Goal: Contribute content

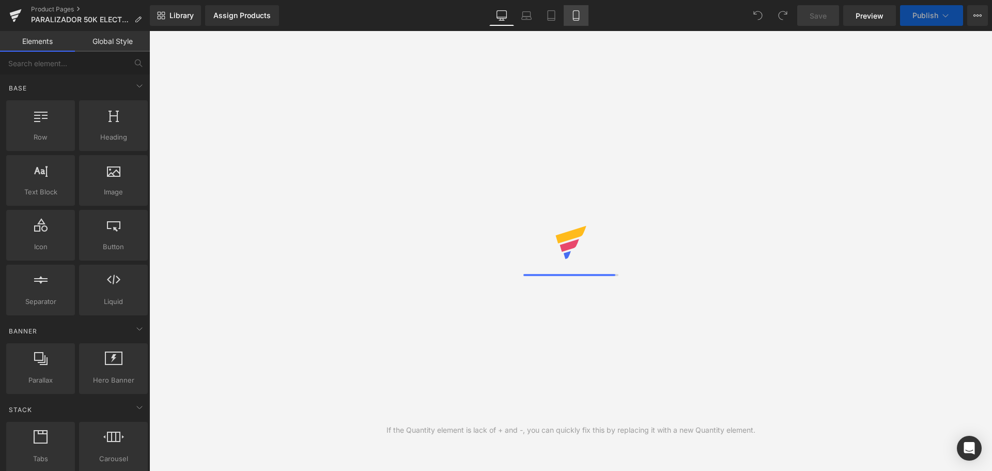
click at [583, 16] on link "Mobile" at bounding box center [576, 15] width 25 height 21
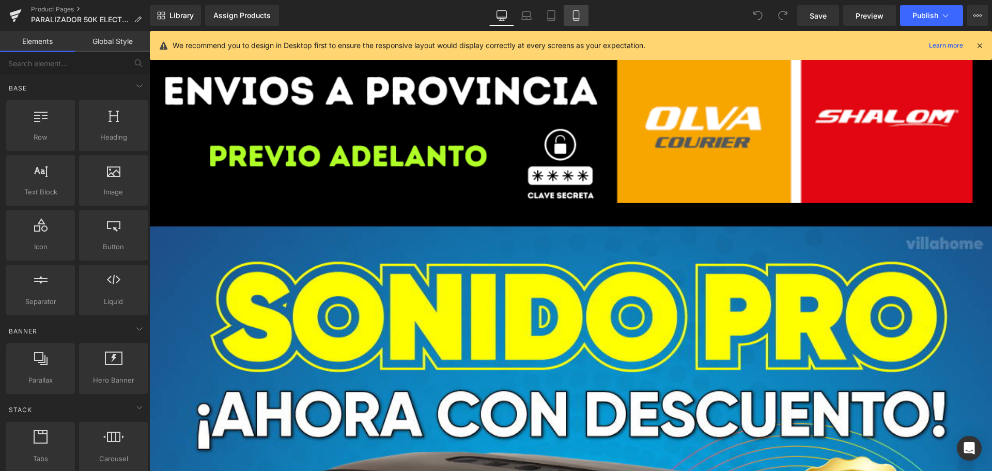
click at [583, 17] on link "Mobile" at bounding box center [576, 15] width 25 height 21
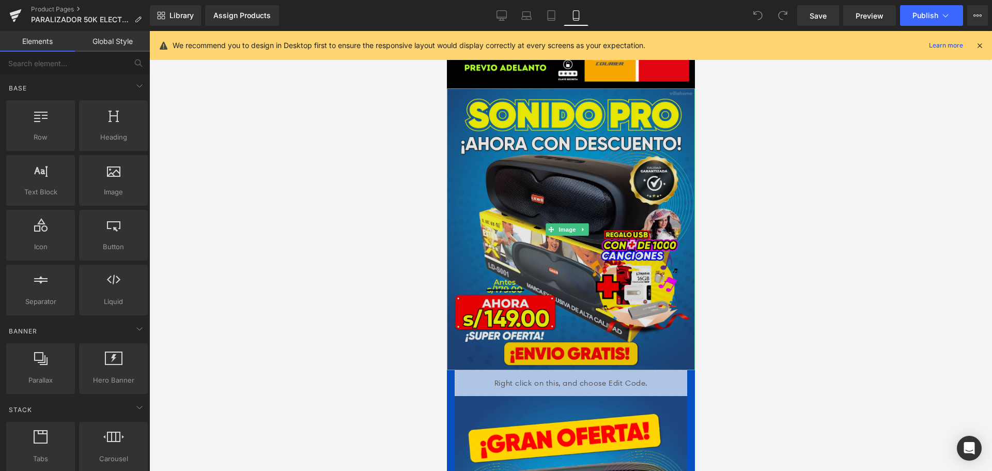
click at [548, 127] on img at bounding box center [571, 229] width 248 height 282
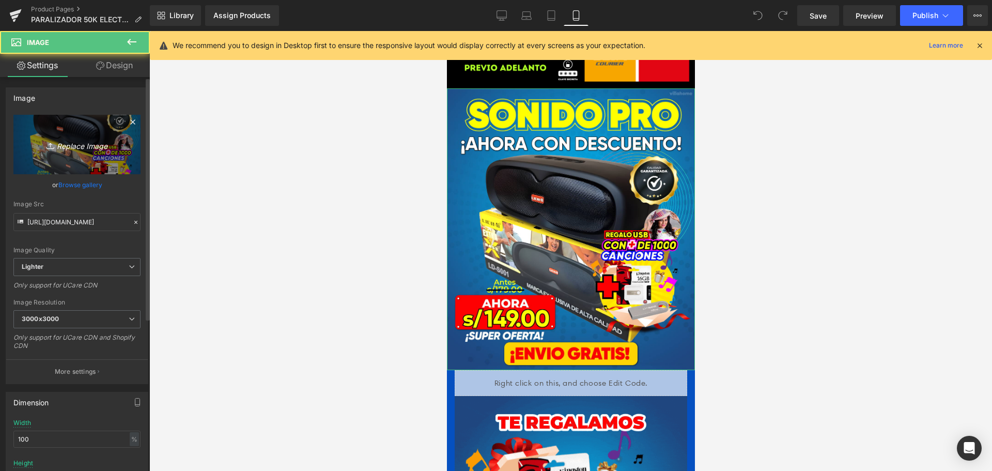
click at [81, 141] on icon "Replace Image" at bounding box center [77, 144] width 83 height 13
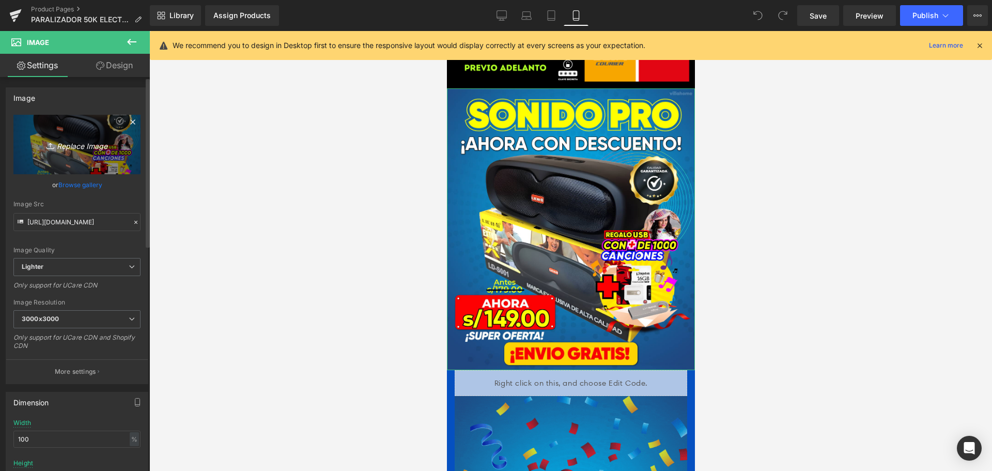
type input "C:\fakepath\PARALIZADOR_PORTADA_L3.png"
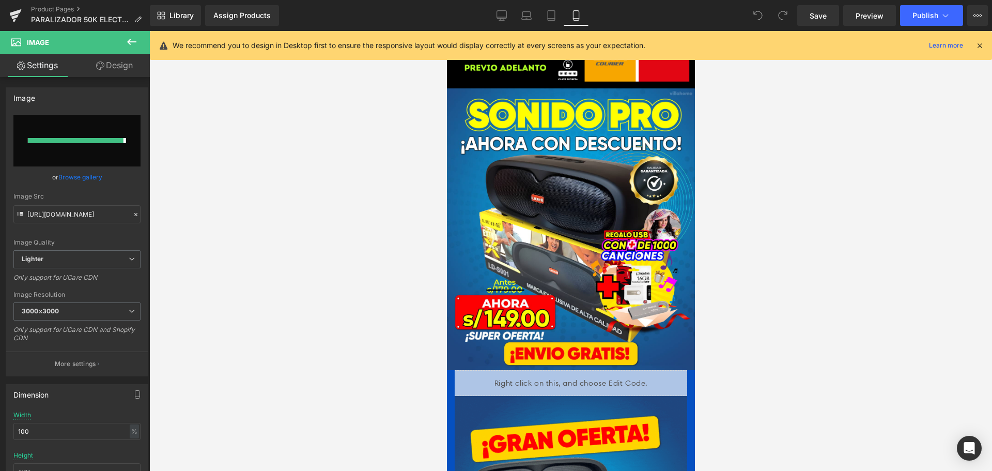
type input "[URL][DOMAIN_NAME]"
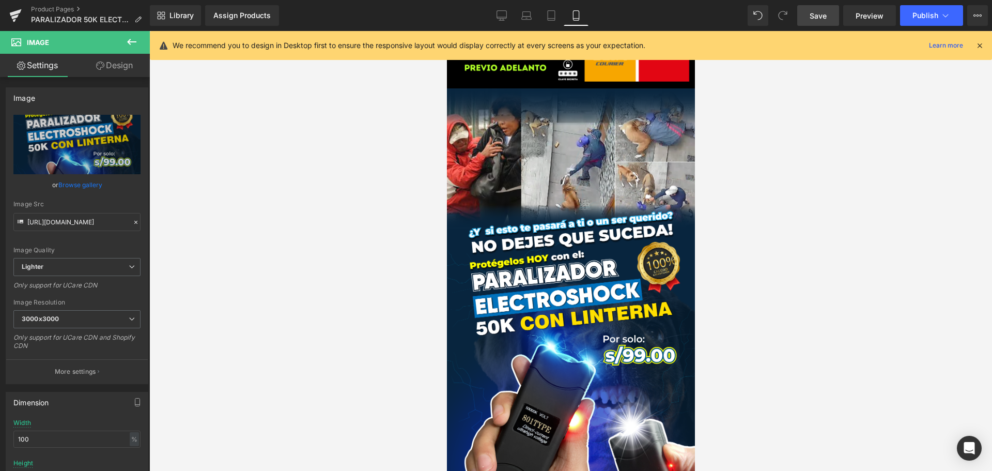
click at [821, 7] on link "Save" at bounding box center [819, 15] width 42 height 21
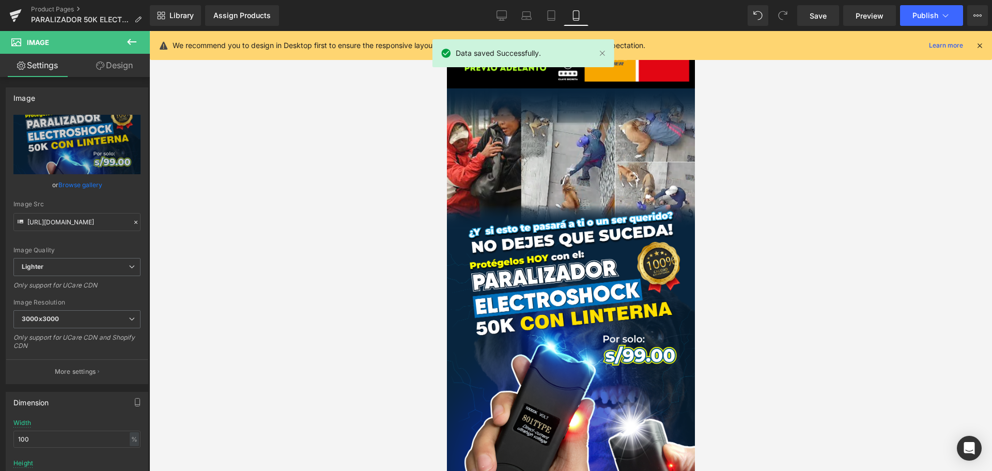
click at [978, 45] on icon at bounding box center [979, 45] width 9 height 9
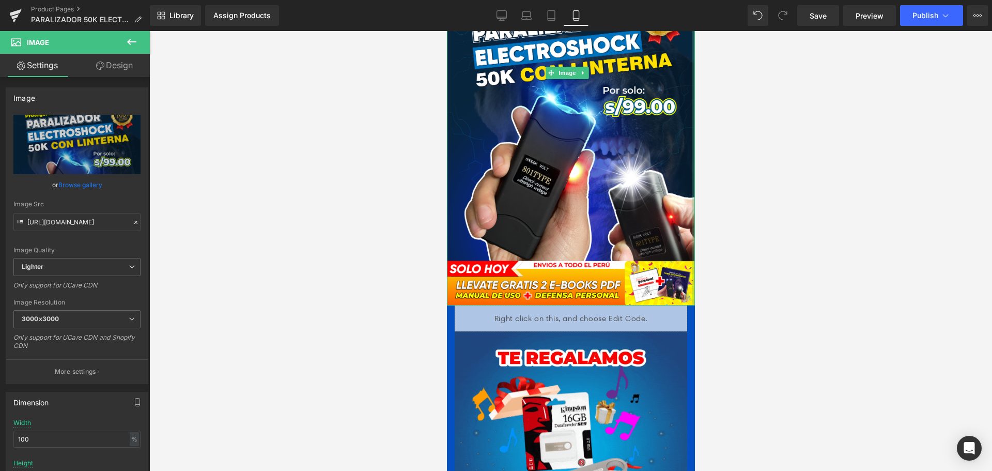
scroll to position [258, 0]
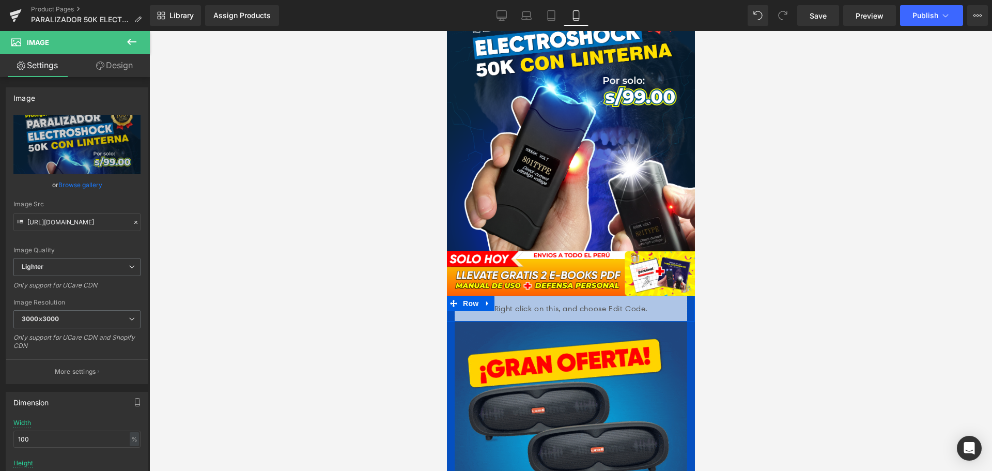
click at [683, 296] on div "Liquid" at bounding box center [571, 309] width 248 height 26
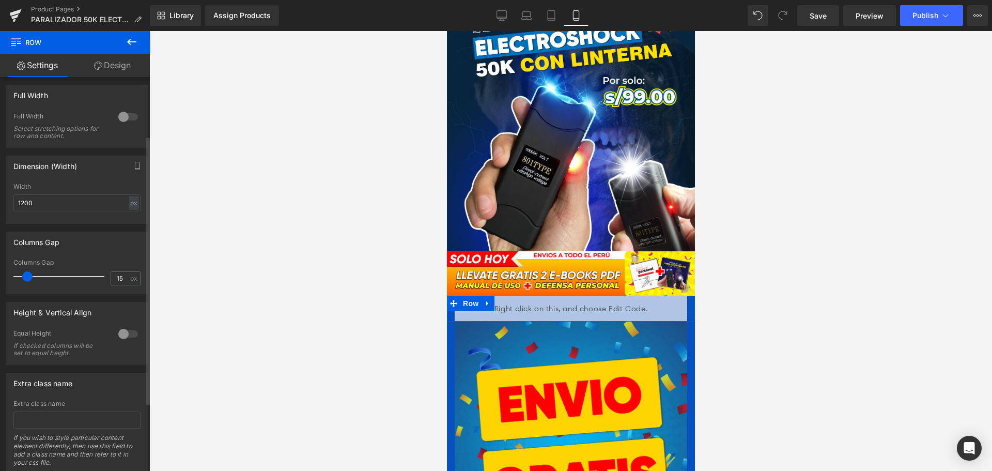
scroll to position [155, 0]
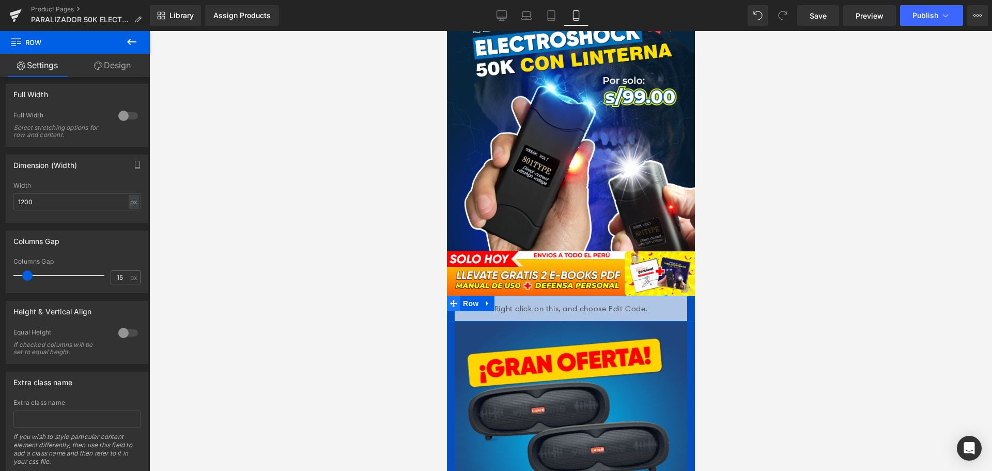
click at [457, 296] on span at bounding box center [453, 304] width 13 height 16
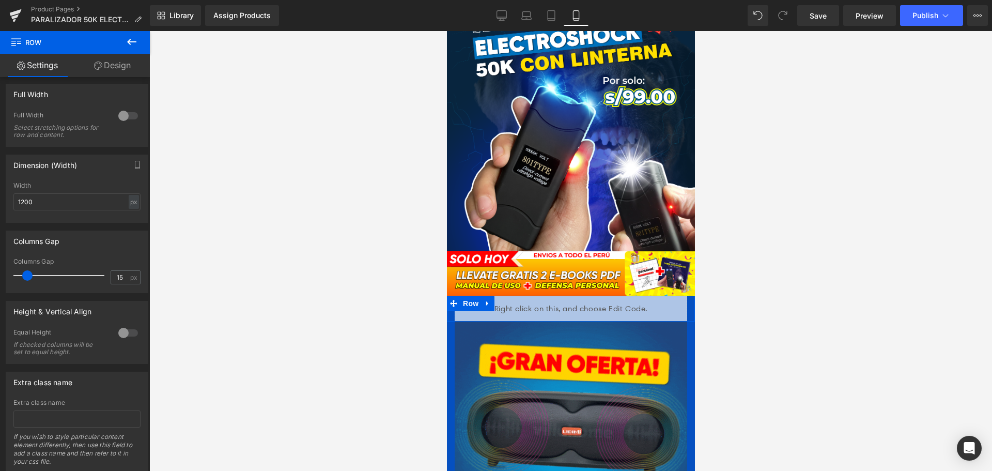
click at [448, 301] on div at bounding box center [448, 309] width 3 height 26
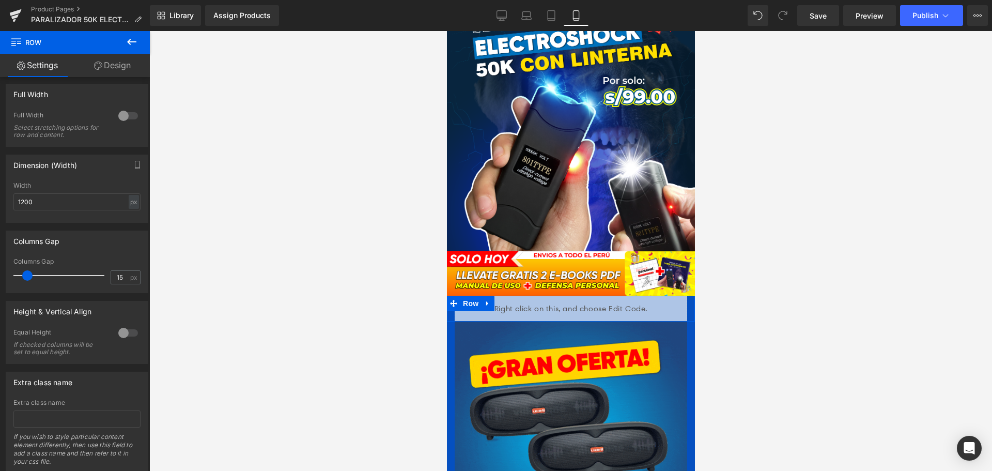
click at [451, 300] on div "Liquid" at bounding box center [571, 309] width 248 height 26
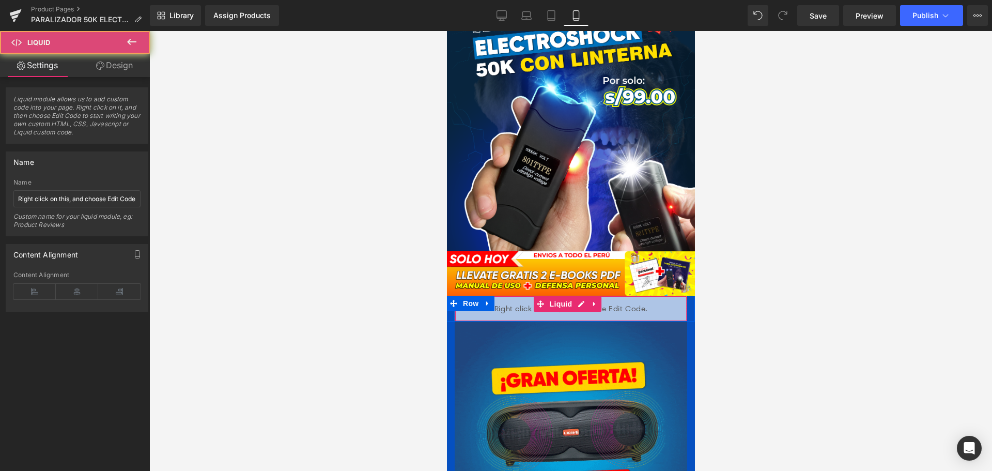
click at [454, 300] on div "Liquid" at bounding box center [570, 309] width 233 height 26
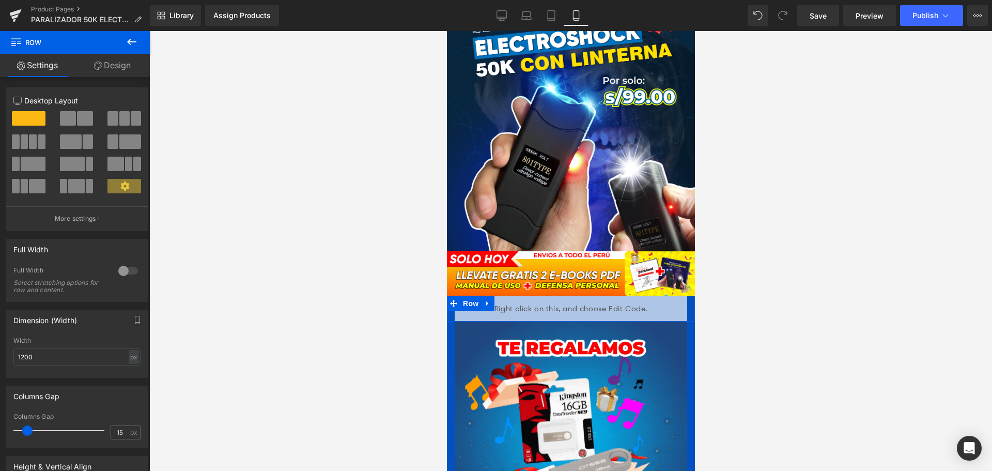
click at [447, 301] on div at bounding box center [448, 309] width 3 height 26
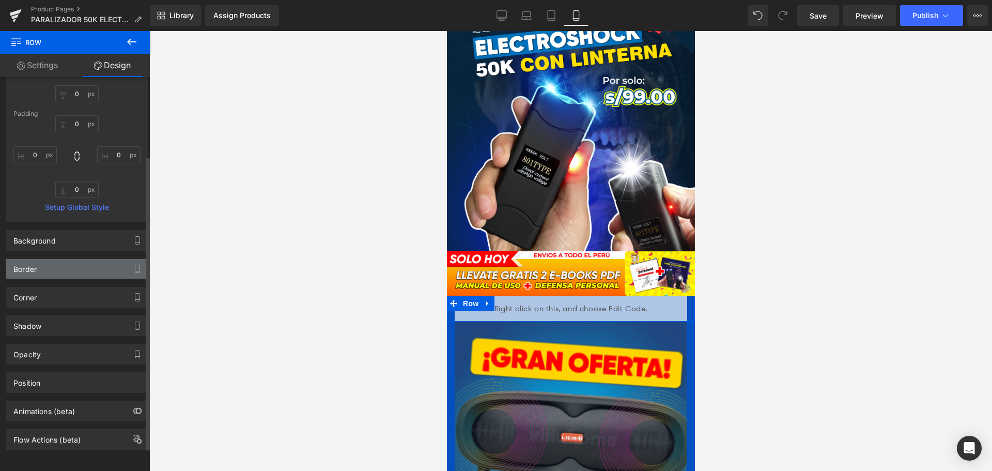
scroll to position [136, 0]
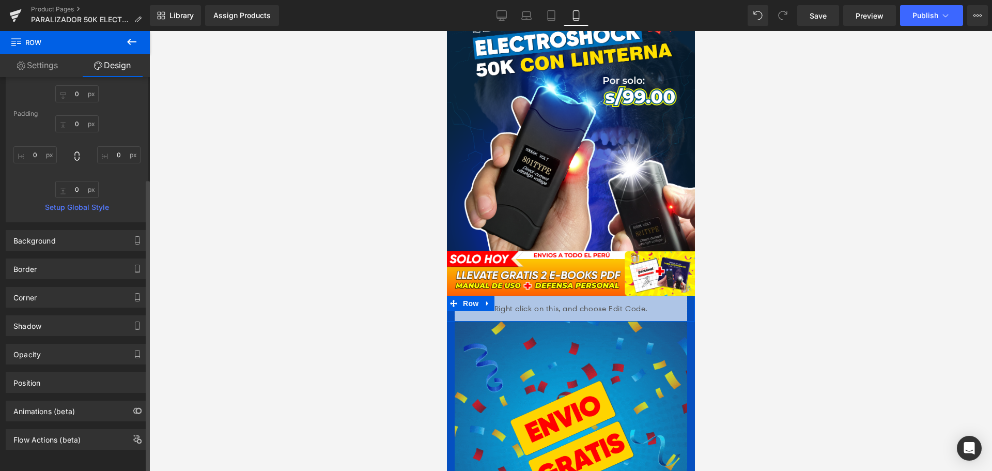
click at [84, 242] on div "Background Color & Image color #0550c0 Color #0550c0 100 % Image Replace Image …" at bounding box center [77, 240] width 143 height 21
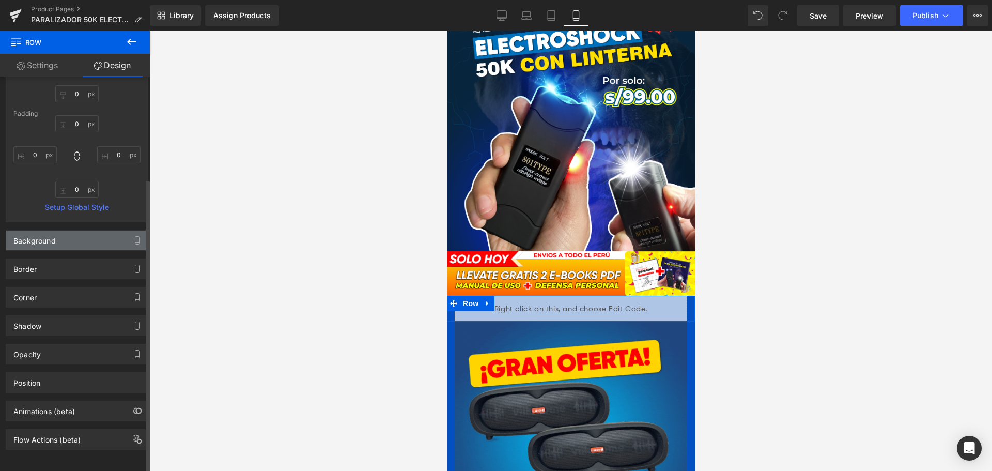
click at [87, 231] on div "Background" at bounding box center [77, 241] width 142 height 20
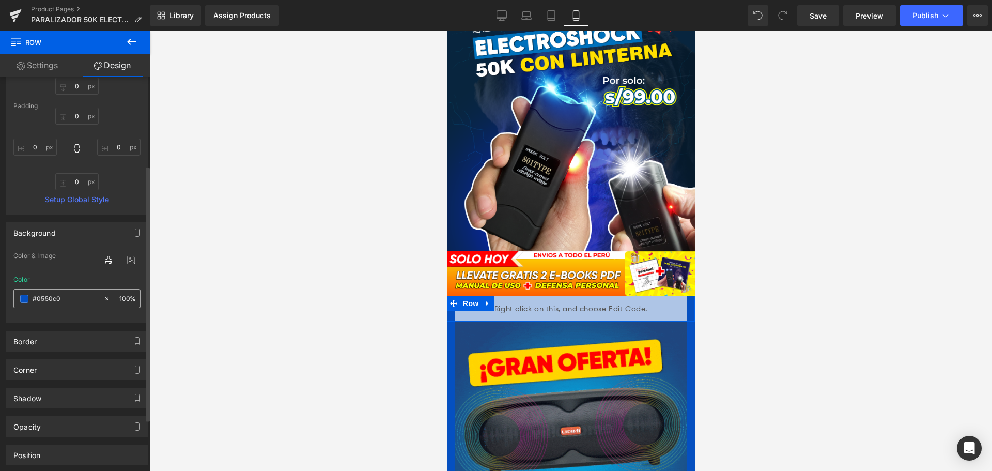
click at [24, 297] on span at bounding box center [24, 299] width 8 height 8
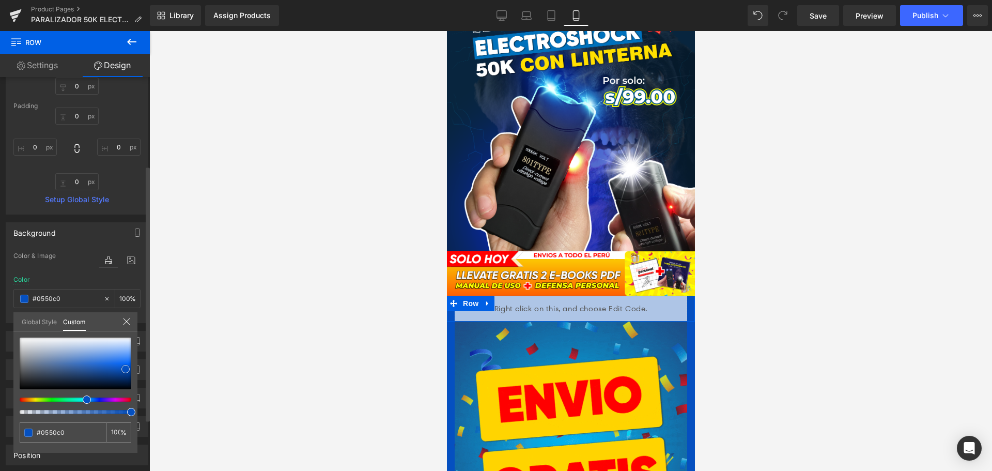
type input "#034ebd"
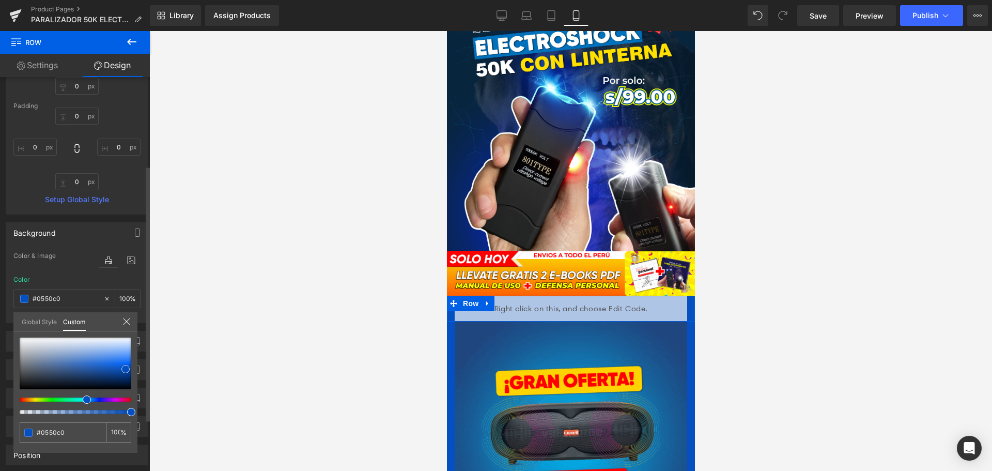
type input "#034ebd"
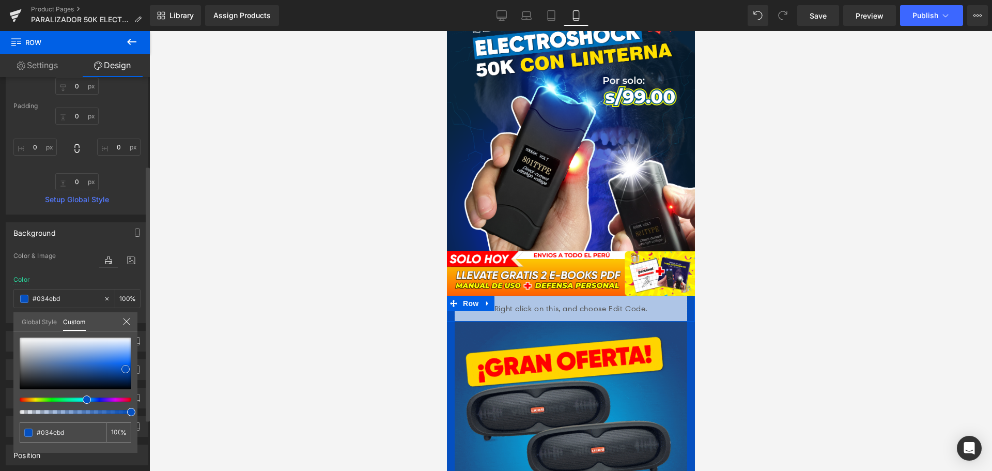
type input "#034cb8"
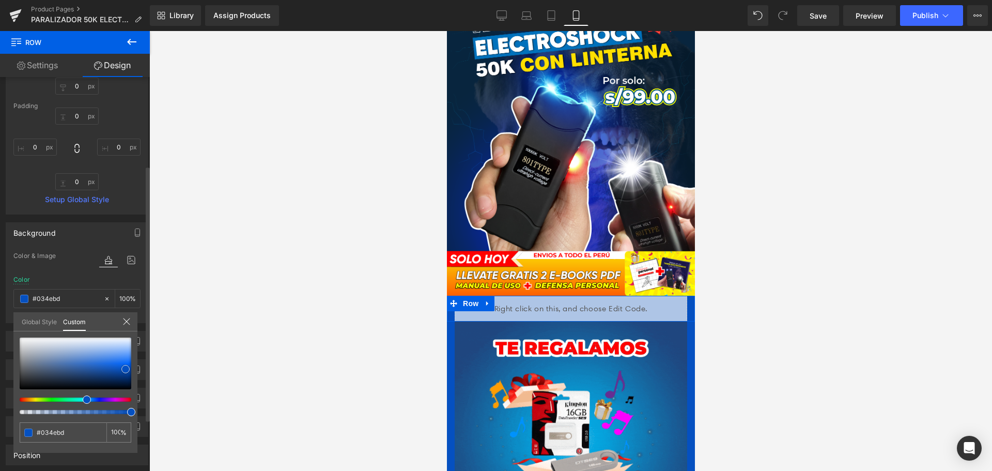
type input "#034cb8"
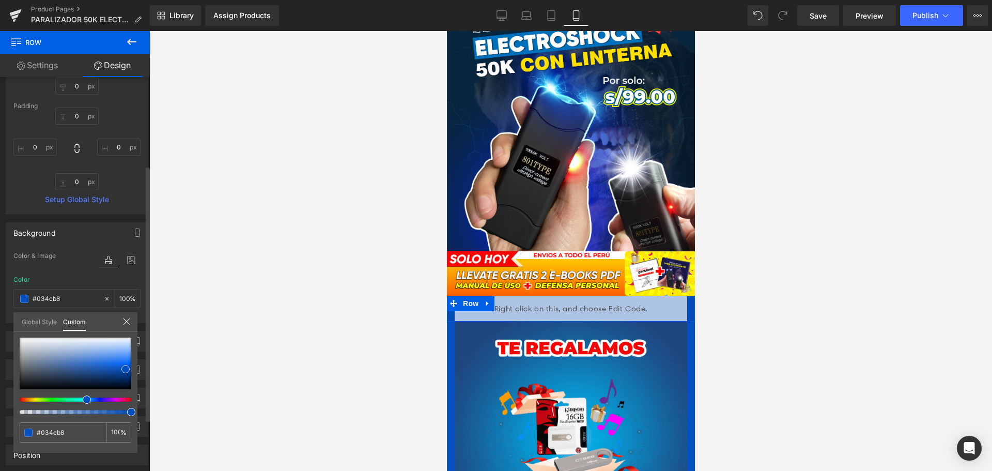
type input "#0348ae"
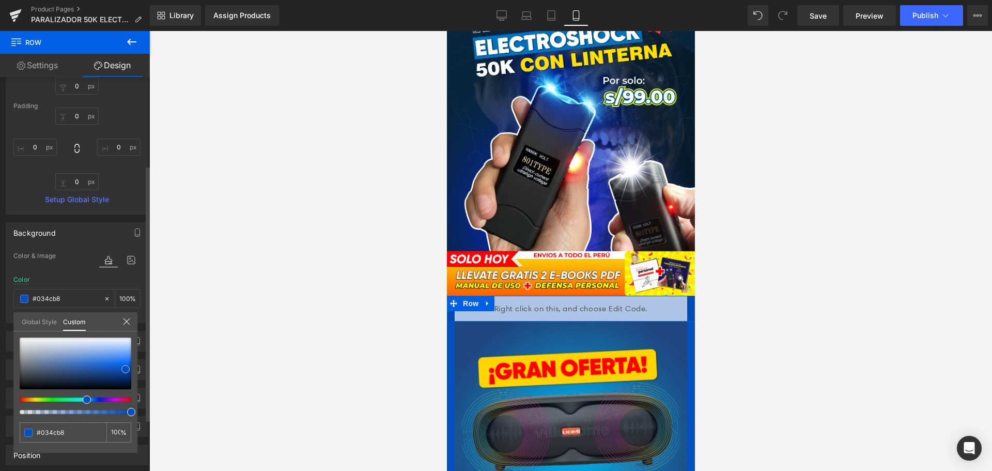
type input "#0348ae"
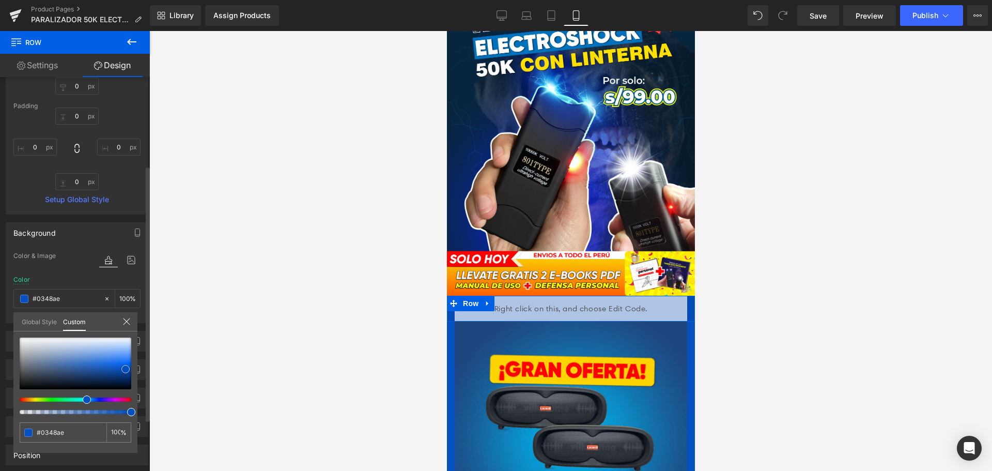
type input "#0346a9"
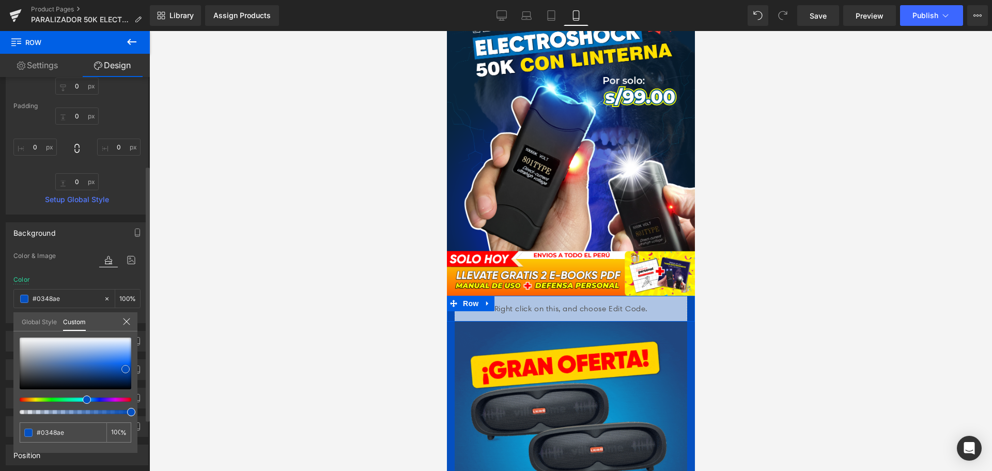
type input "#0346a9"
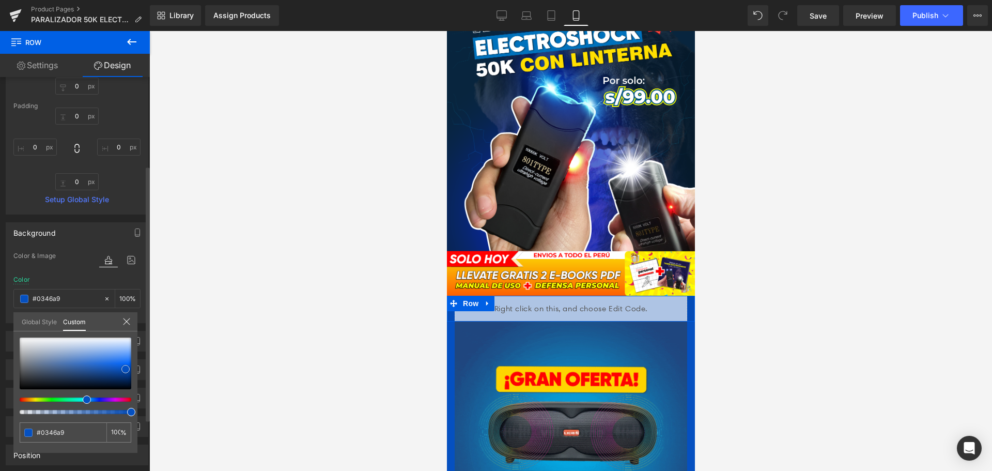
type input "#04429f"
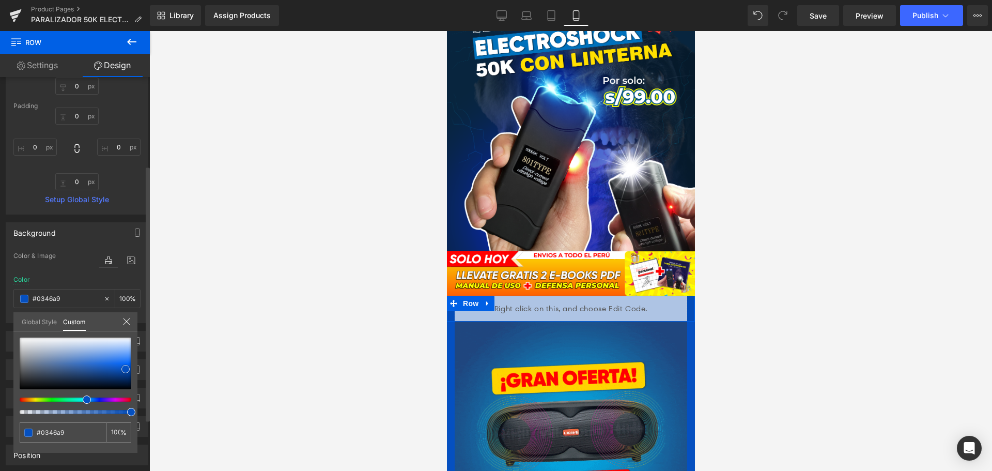
type input "#04429f"
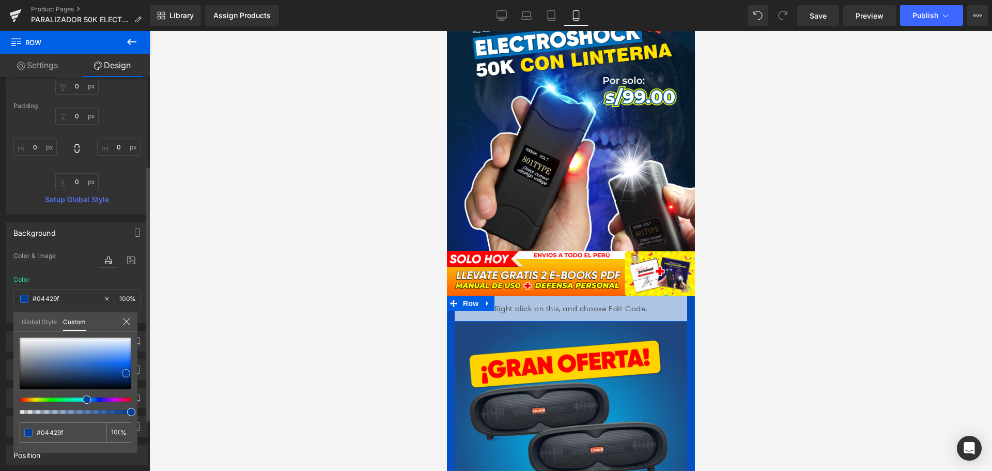
type input "#03409a"
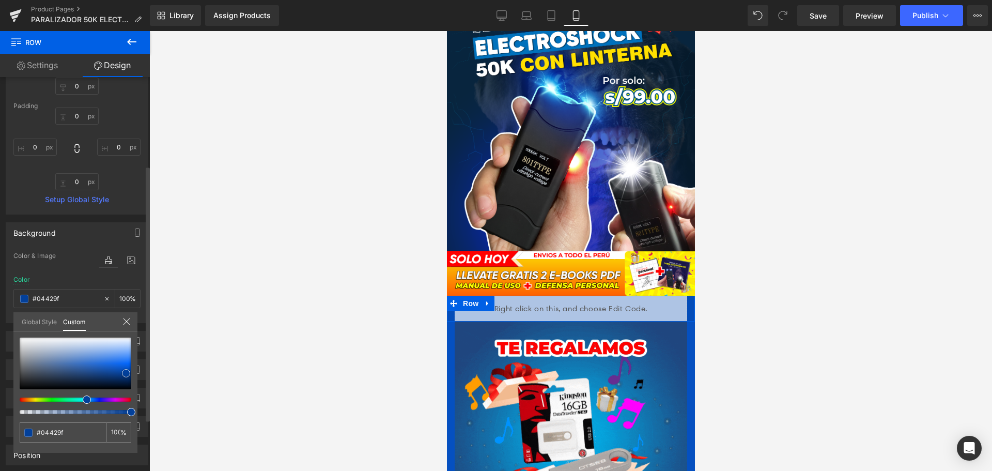
type input "#03409a"
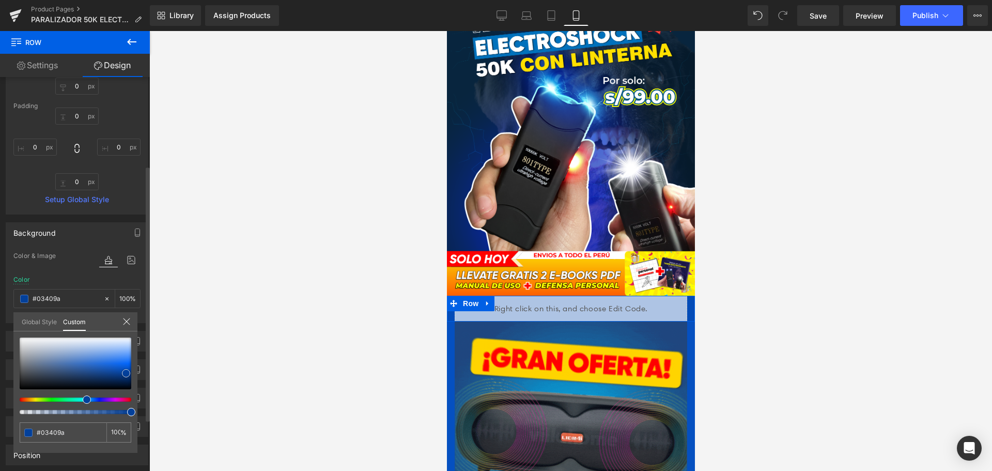
type input "#033f9a"
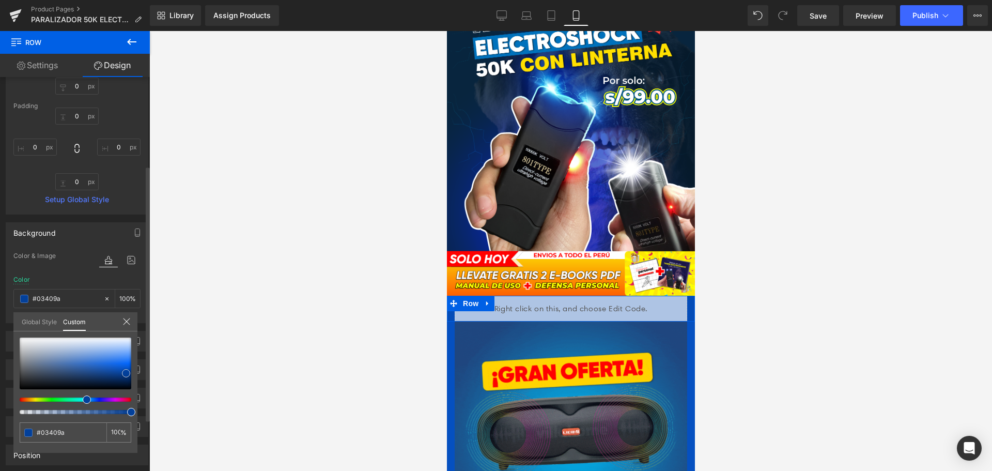
type input "#033f9a"
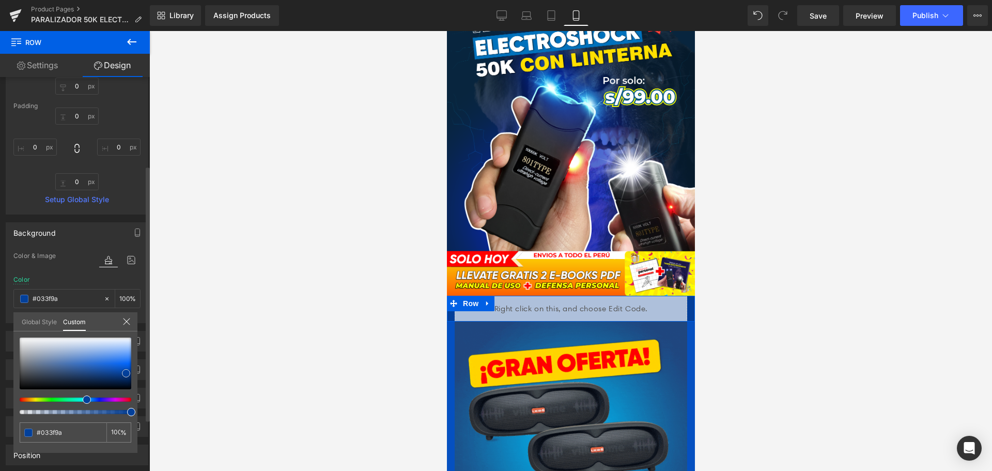
type input "#023f9b"
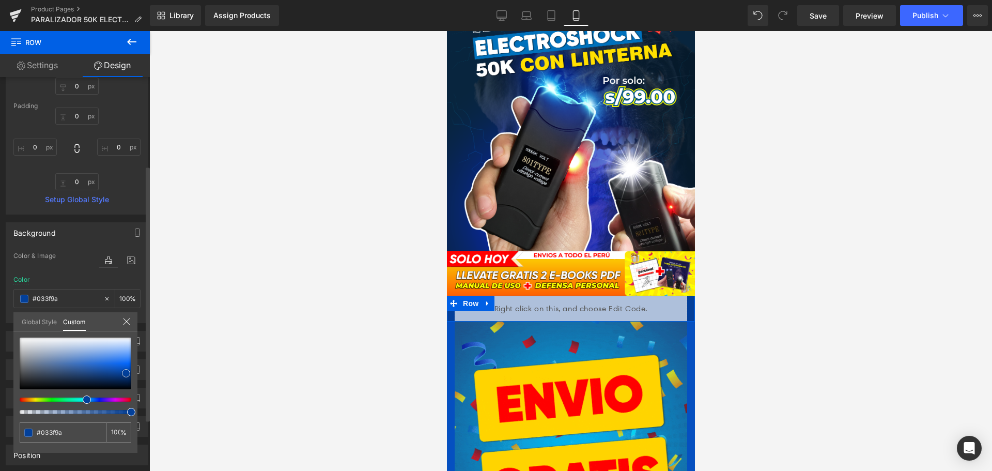
type input "#023f9b"
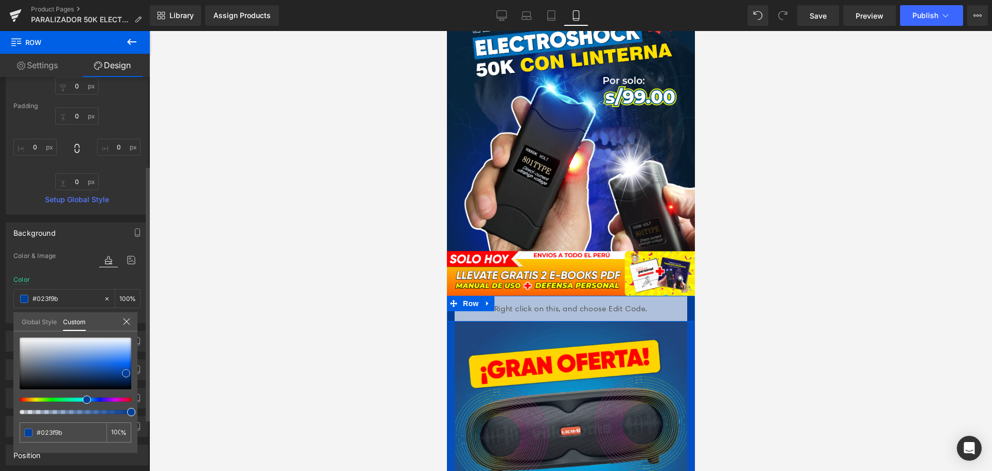
type input "#023d96"
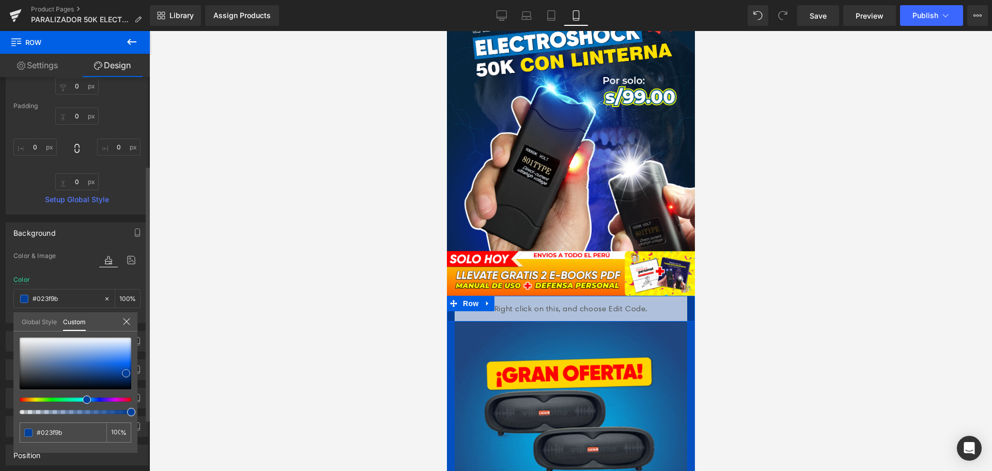
type input "#023d96"
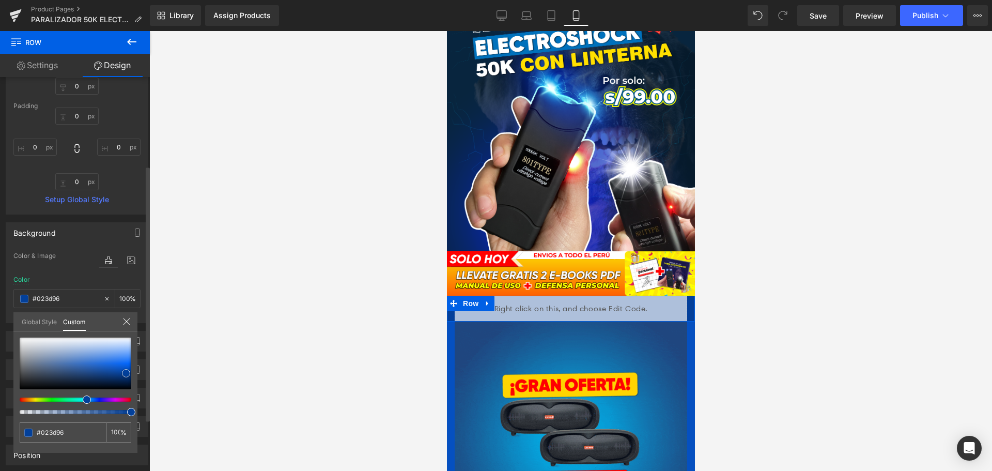
type input "#003d98"
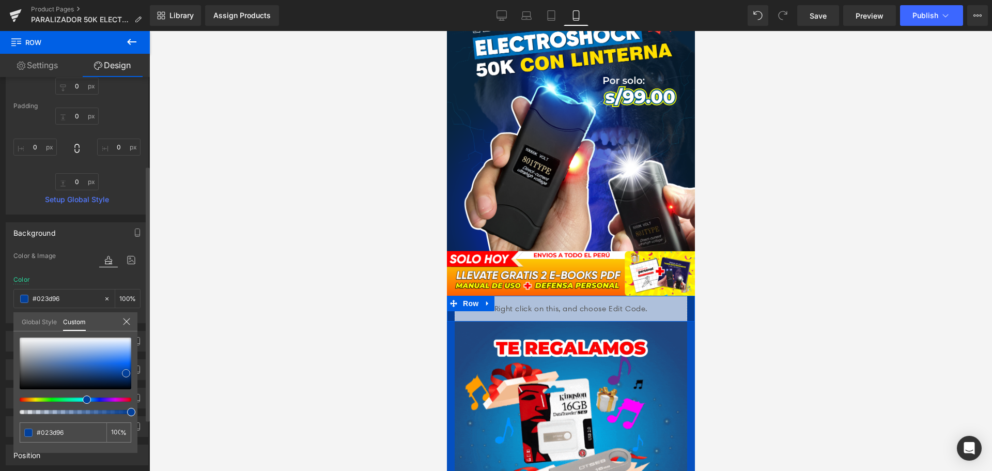
type input "#003d98"
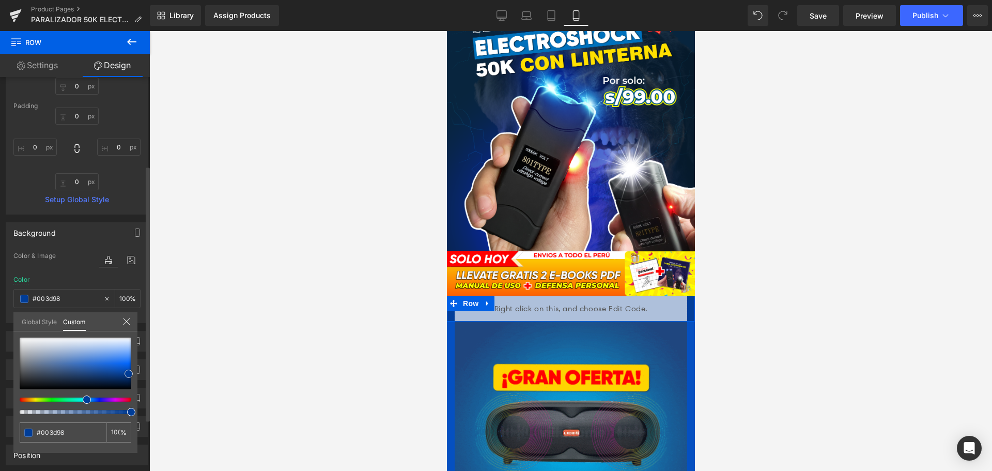
type input "#00398e"
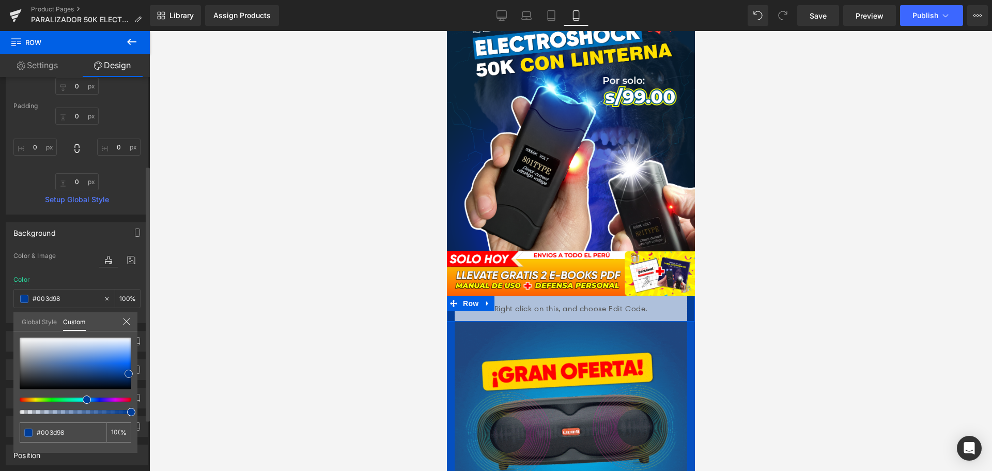
type input "#00398e"
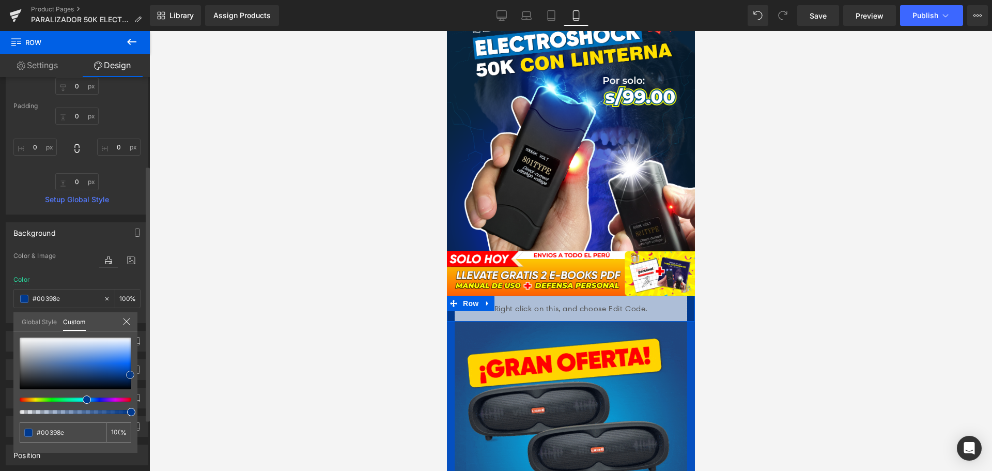
type input "#003789"
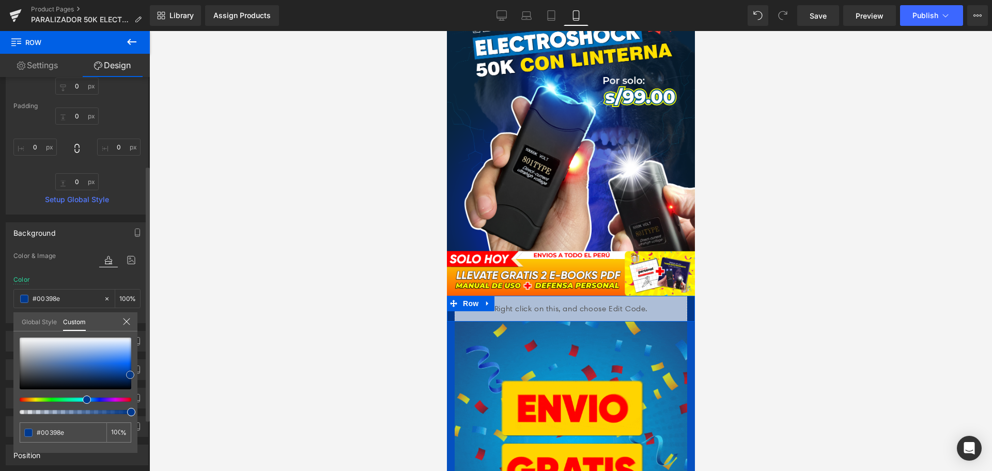
type input "#003789"
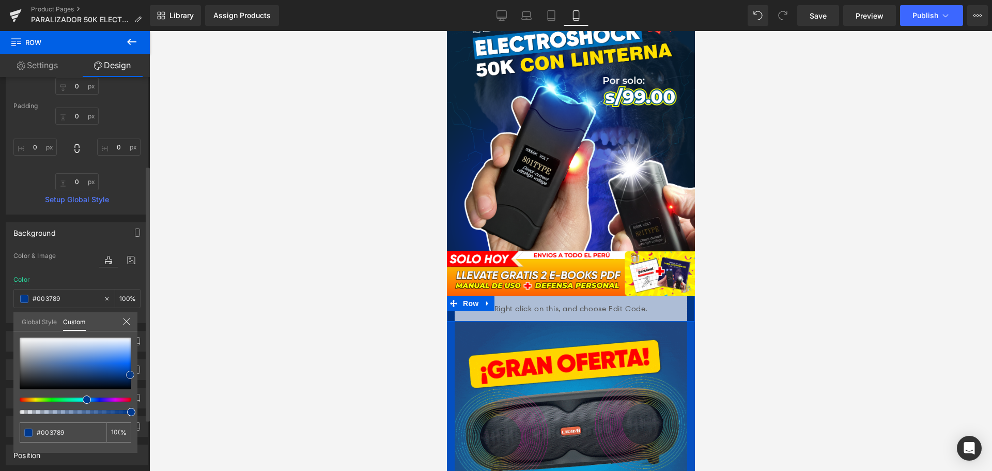
type input "#003584"
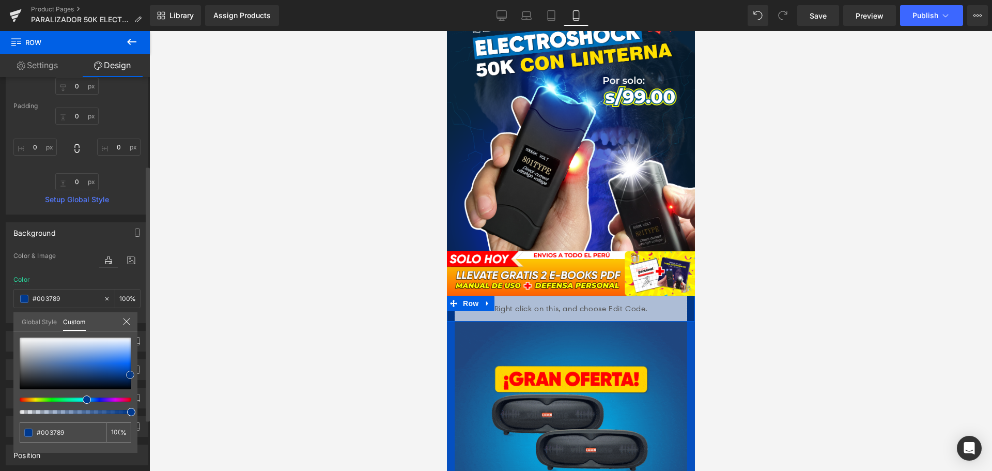
type input "#003584"
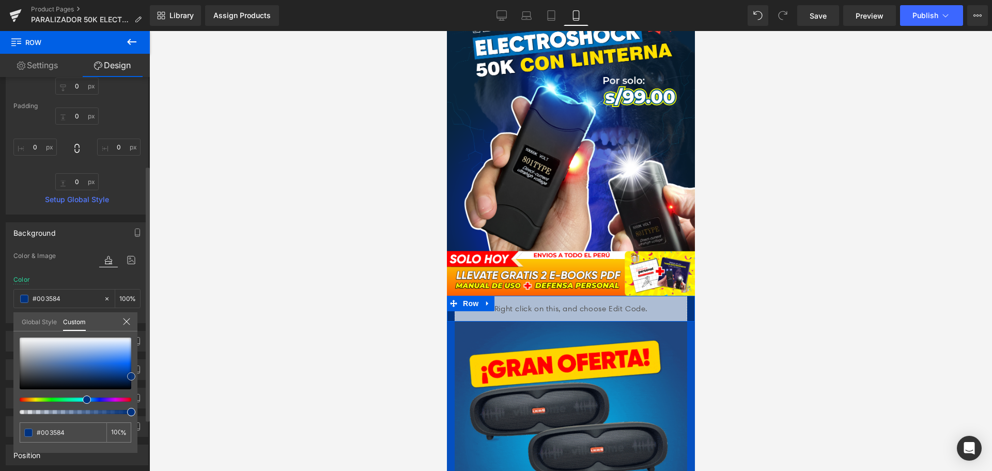
type input "#00307a"
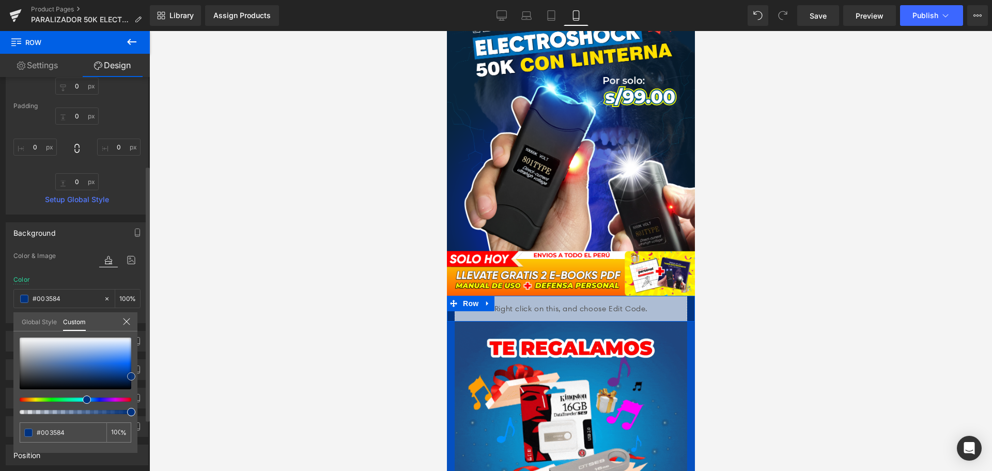
type input "#00307a"
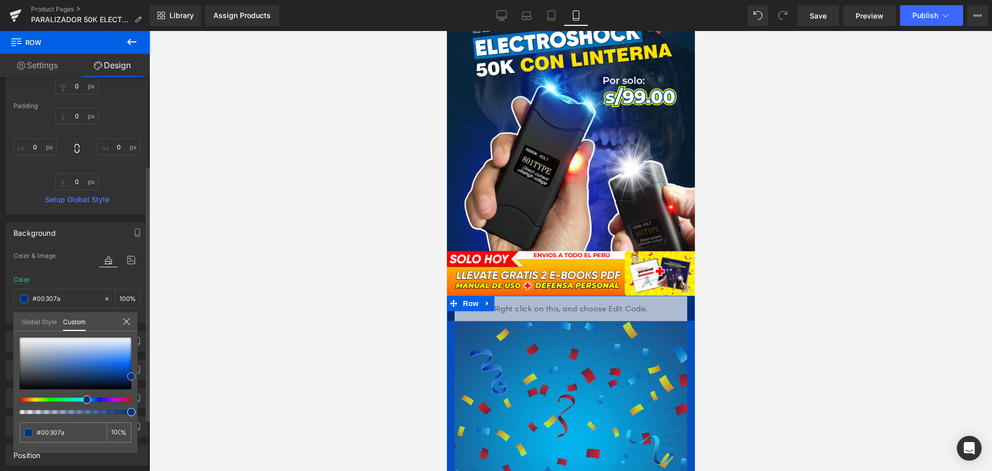
type input "#002e75"
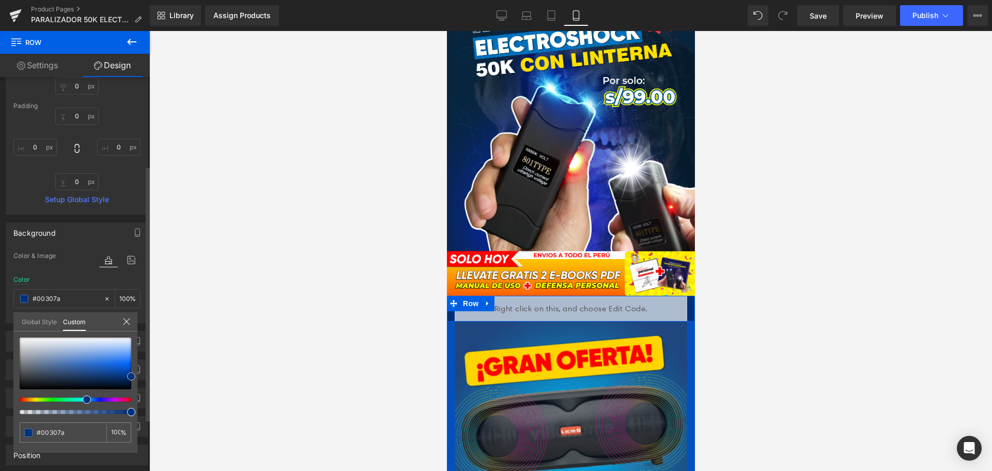
type input "#002e75"
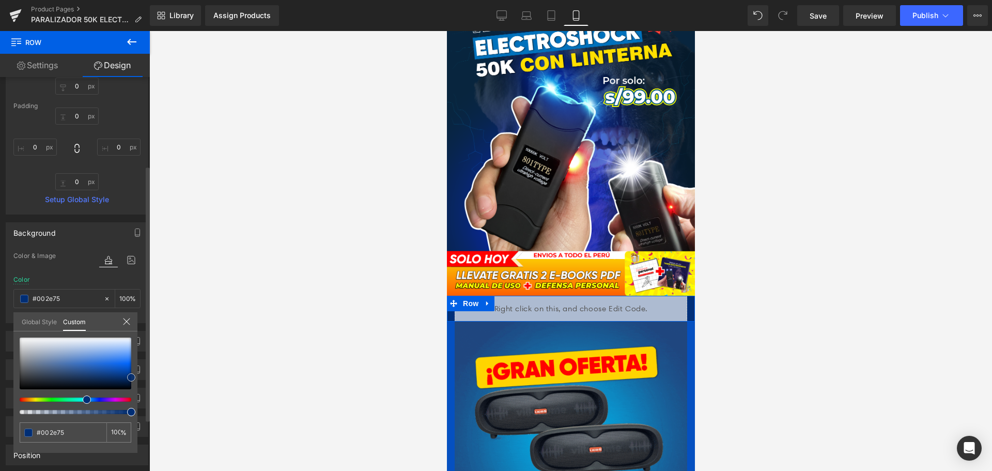
type input "#002c70"
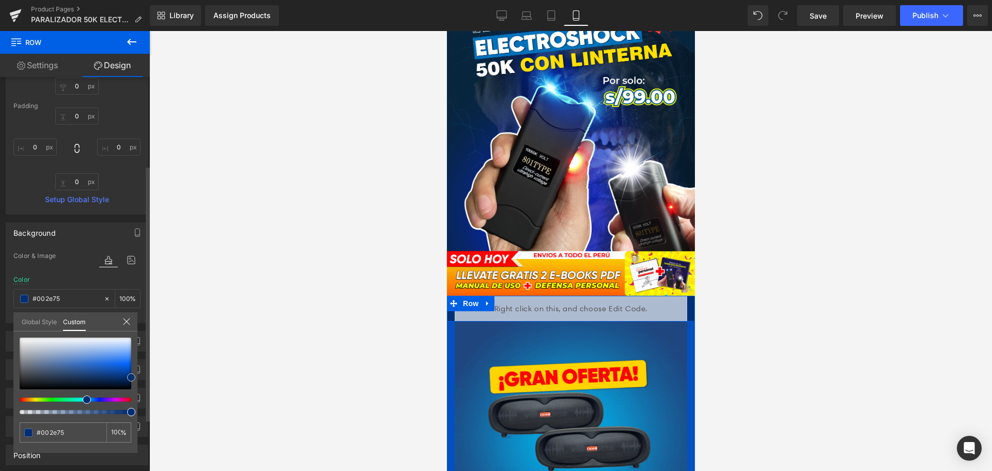
type input "#002c70"
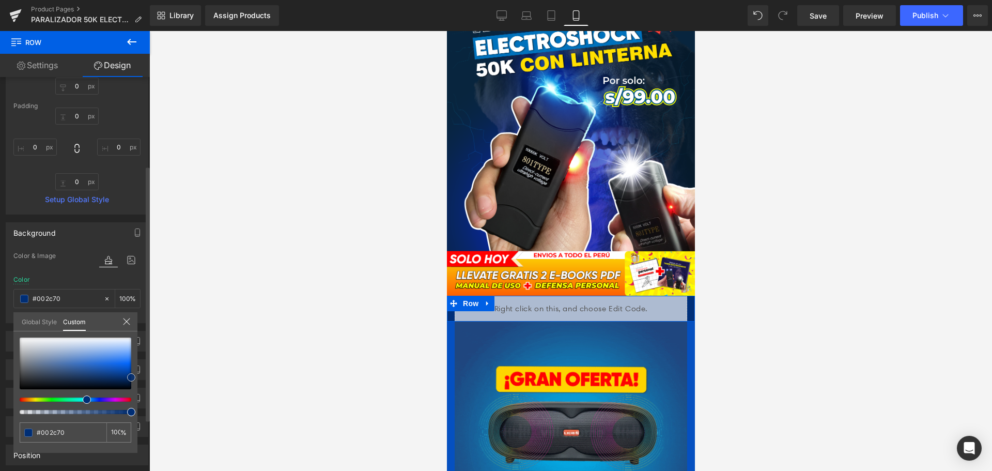
type input "#002866"
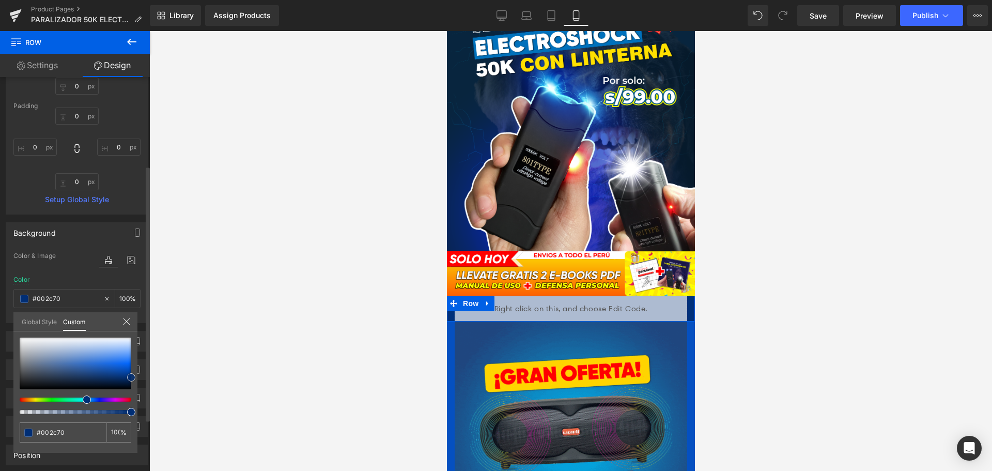
type input "#002866"
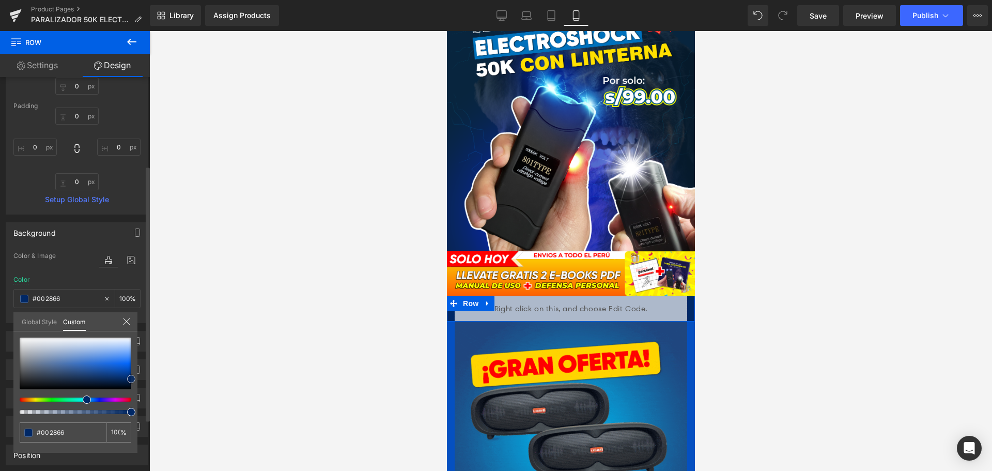
type input "#002a6b"
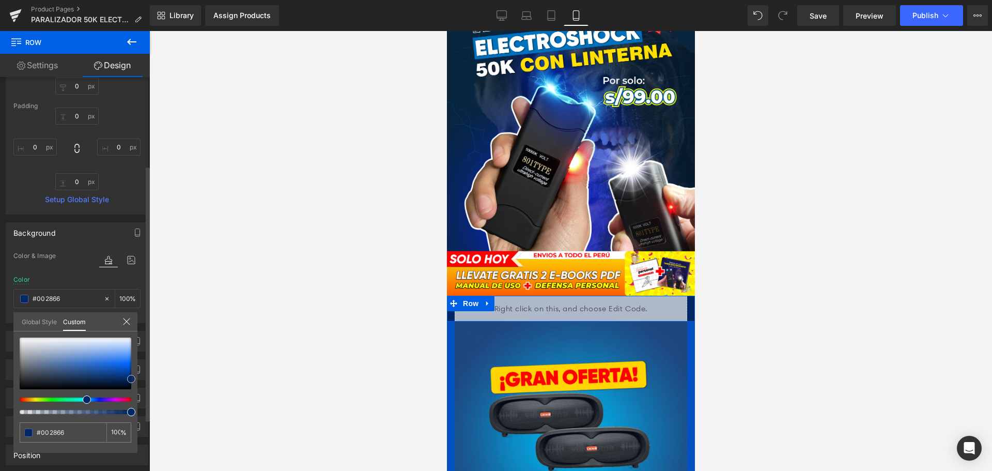
type input "#002a6b"
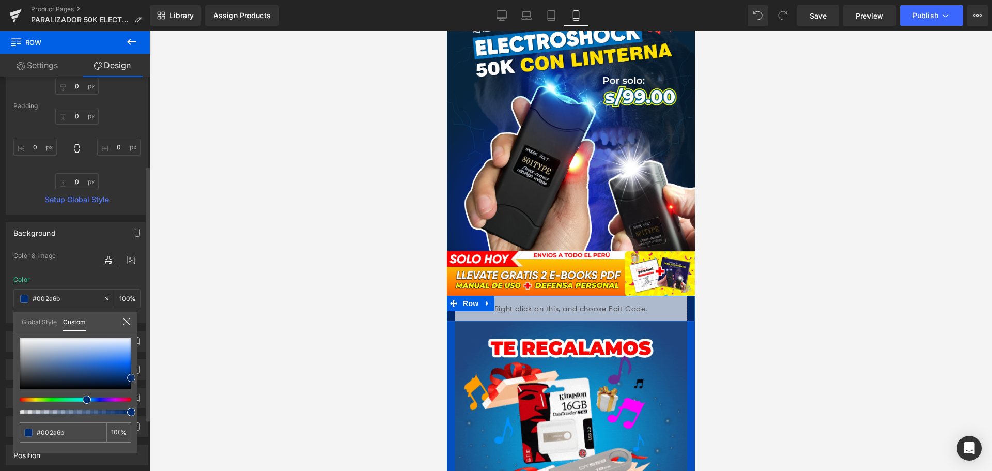
drag, startPoint x: 128, startPoint y: 369, endPoint x: 137, endPoint y: 377, distance: 12.8
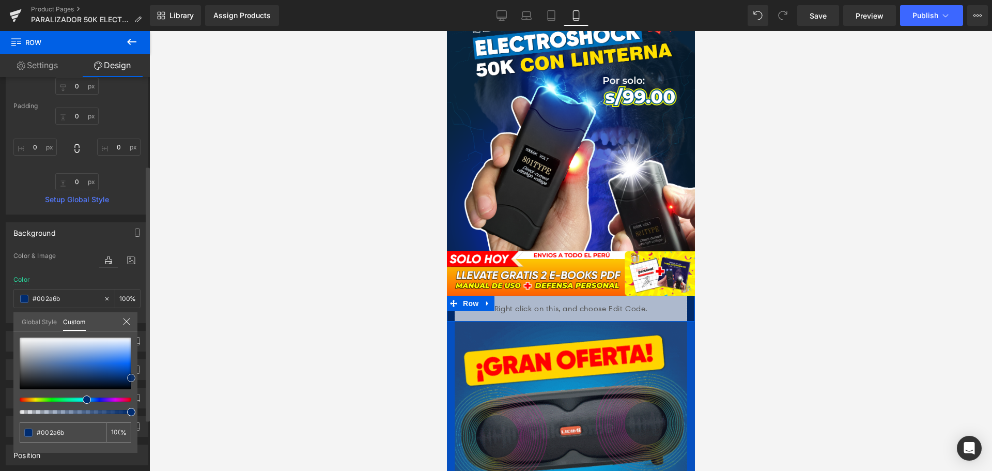
click at [137, 377] on div "#002a6b 100 %" at bounding box center [75, 395] width 124 height 115
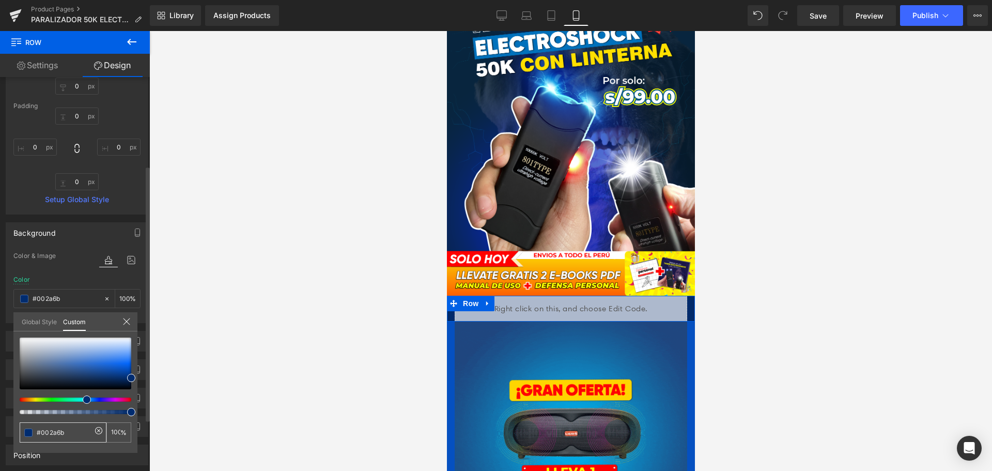
click at [74, 430] on input "#002a6b" at bounding box center [64, 432] width 55 height 11
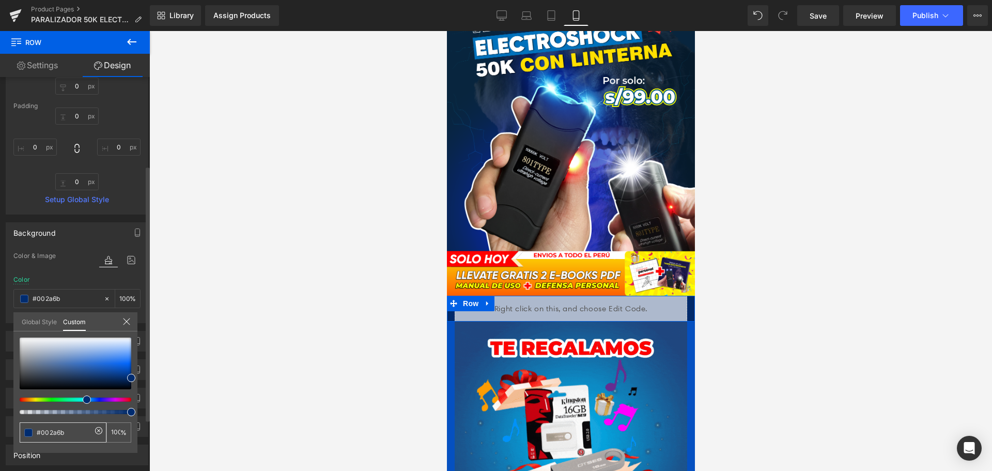
click at [74, 430] on input "#002a6b" at bounding box center [64, 432] width 55 height 11
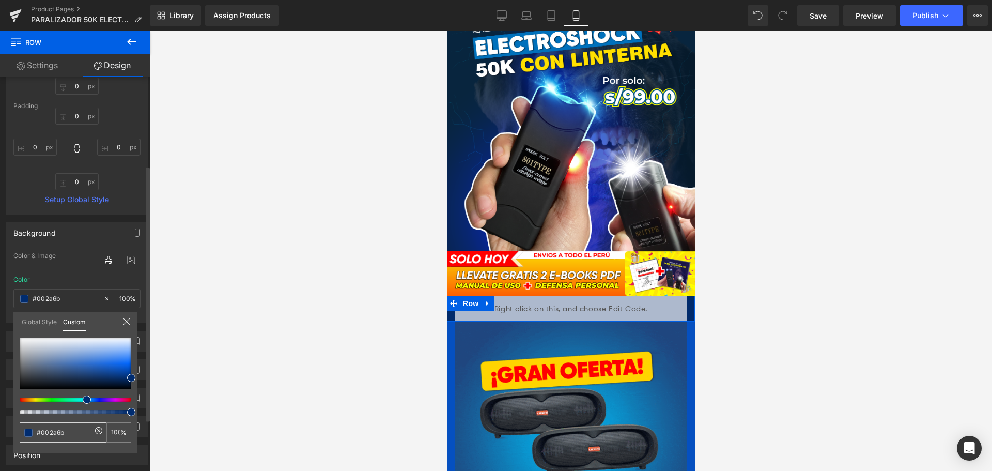
click at [74, 430] on input "#002a6b" at bounding box center [64, 432] width 55 height 11
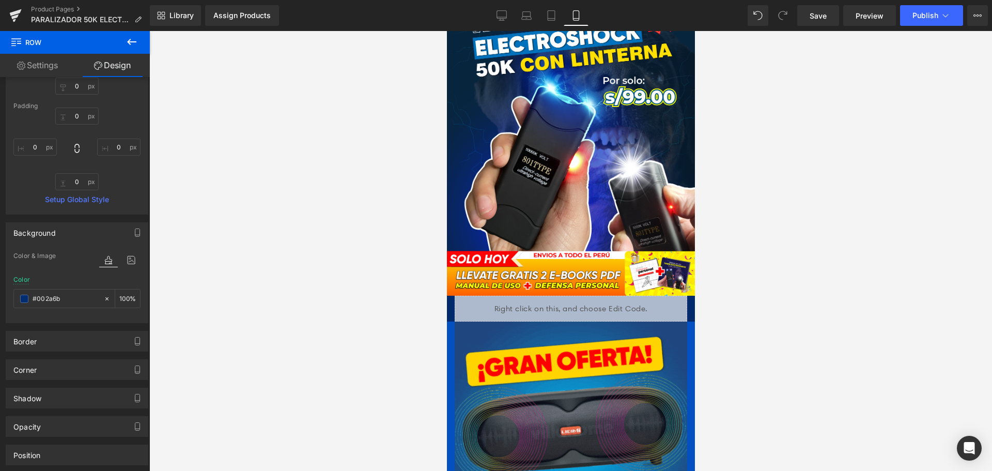
click at [133, 42] on icon at bounding box center [131, 42] width 9 height 6
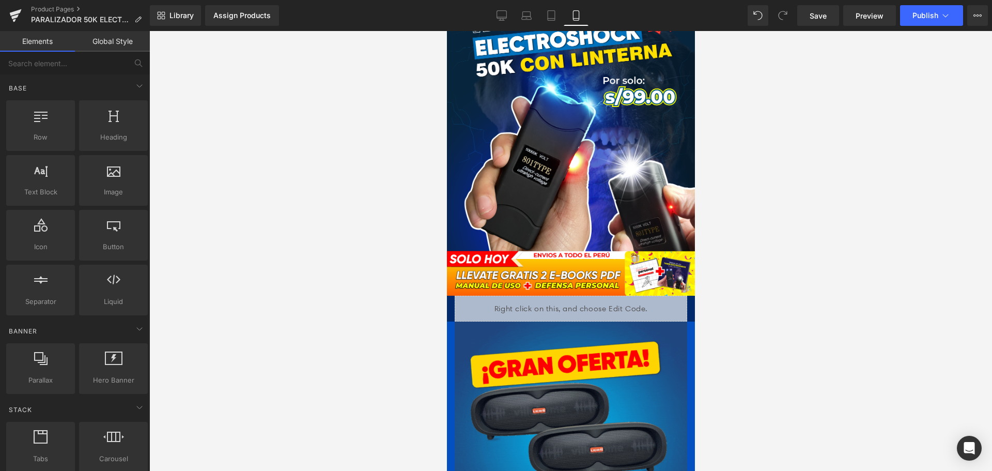
click at [801, 206] on div at bounding box center [570, 251] width 843 height 440
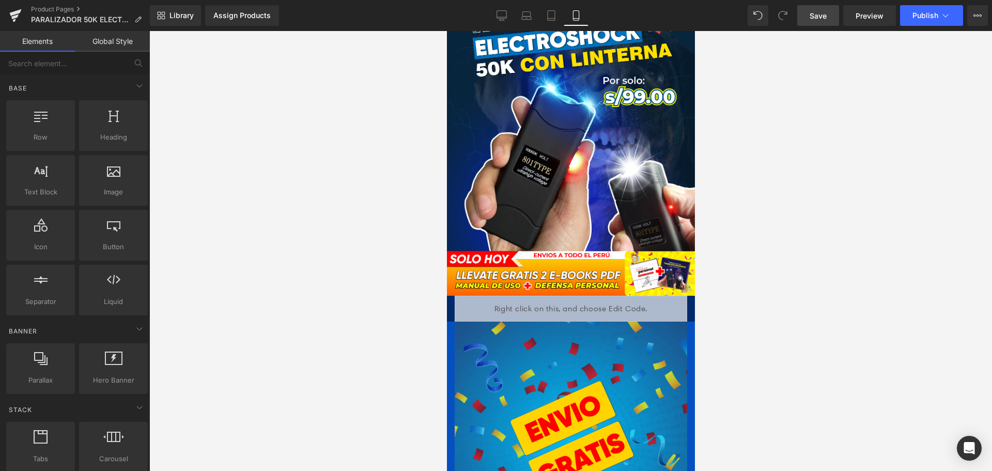
click at [820, 9] on link "Save" at bounding box center [819, 15] width 42 height 21
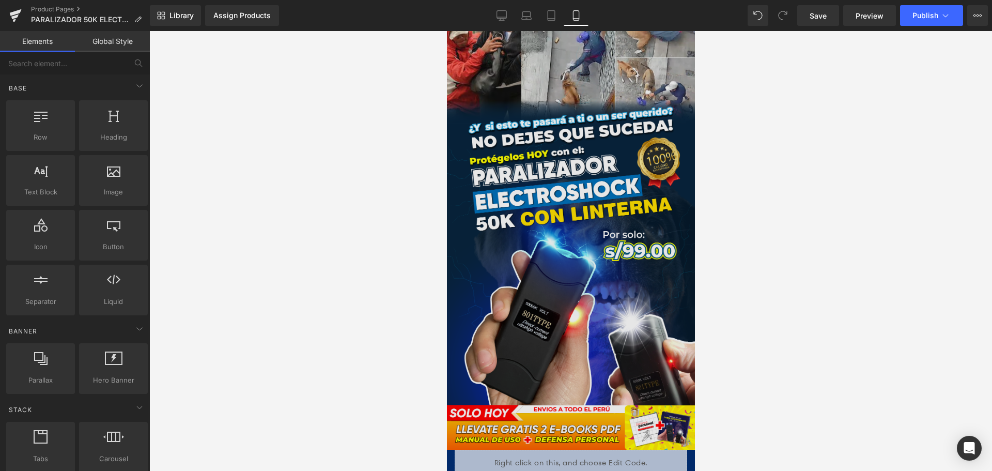
scroll to position [258, 0]
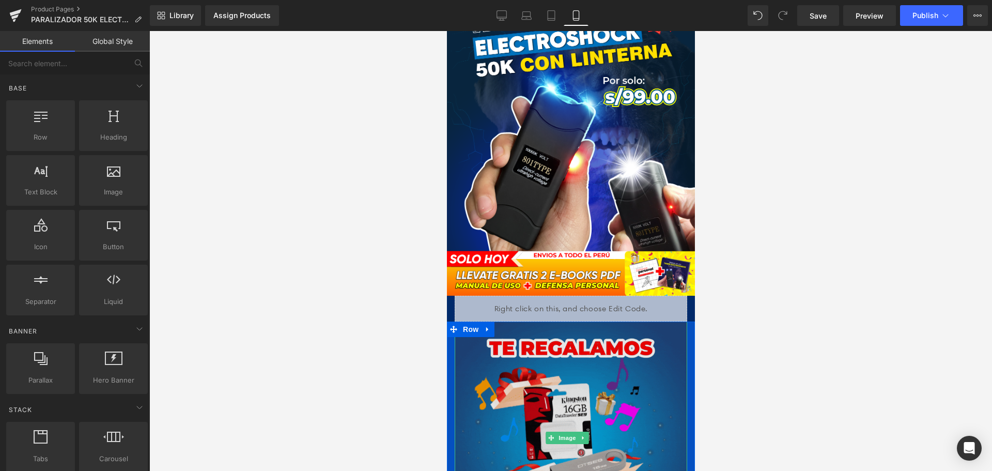
click at [608, 373] on img at bounding box center [570, 437] width 233 height 233
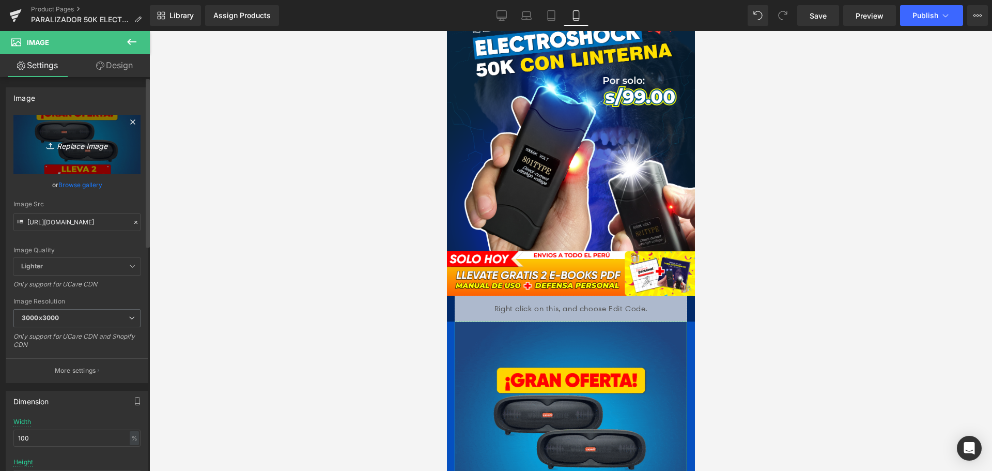
click at [81, 141] on icon "Replace Image" at bounding box center [77, 144] width 83 height 13
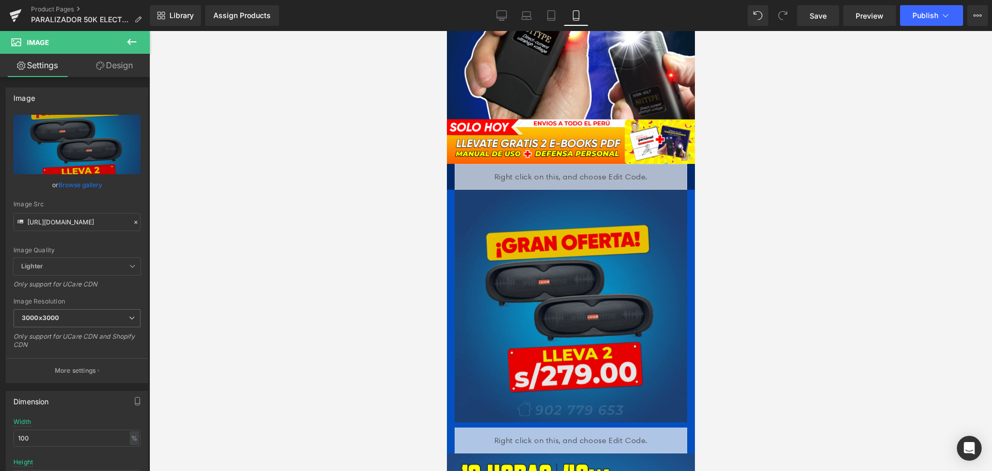
scroll to position [413, 0]
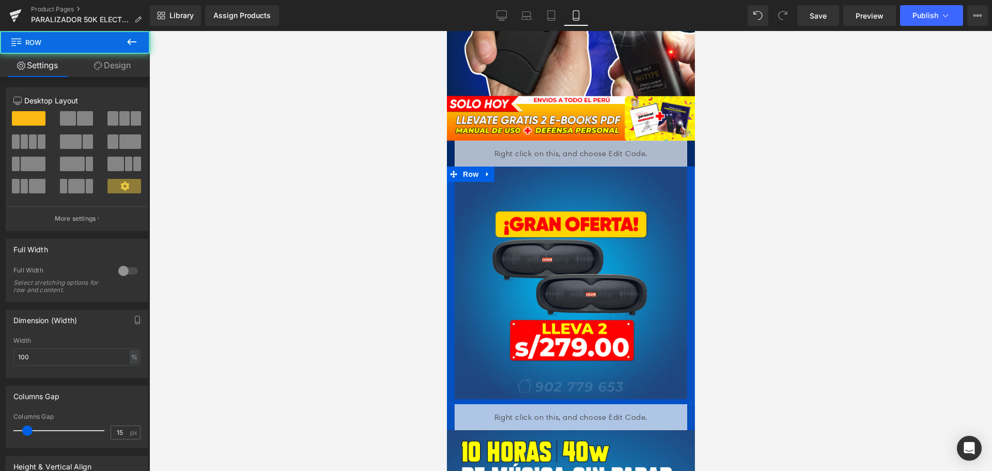
click at [683, 166] on div "Image" at bounding box center [571, 282] width 248 height 233
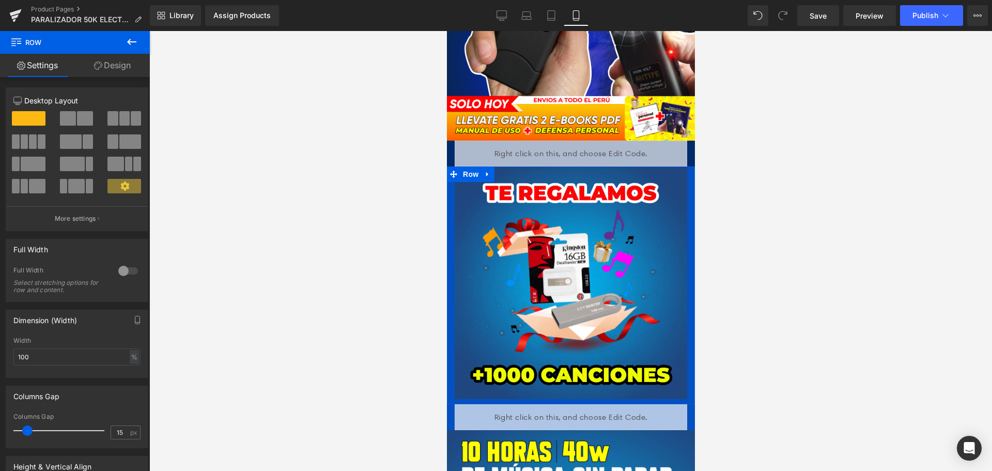
click at [683, 166] on div "Image" at bounding box center [571, 282] width 248 height 233
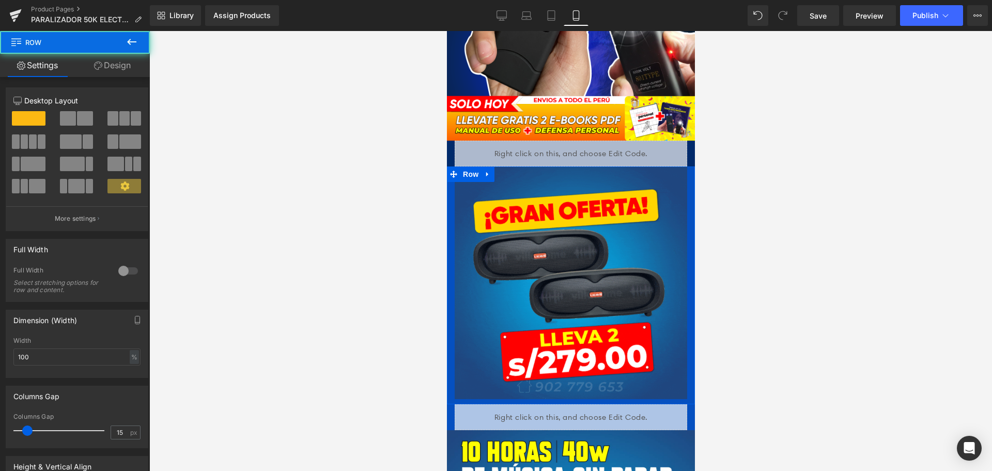
click at [683, 182] on div "Image" at bounding box center [571, 282] width 248 height 233
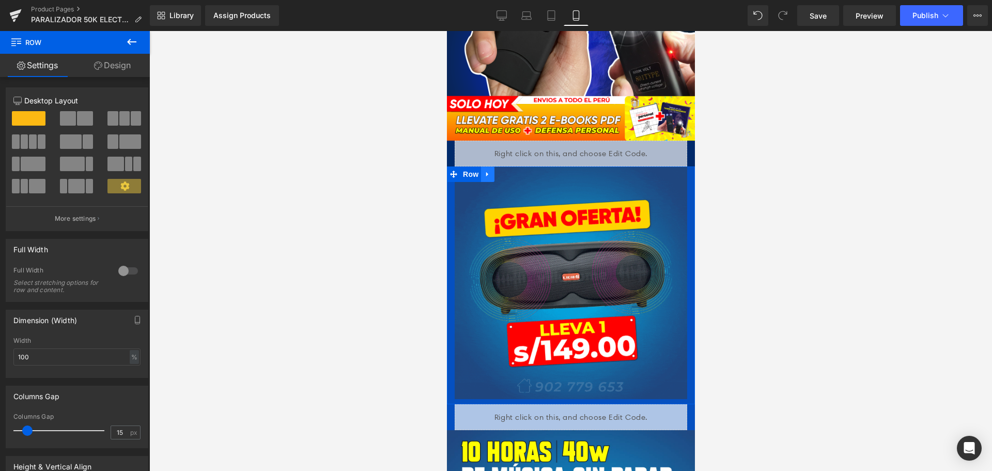
click at [489, 166] on link at bounding box center [487, 174] width 13 height 16
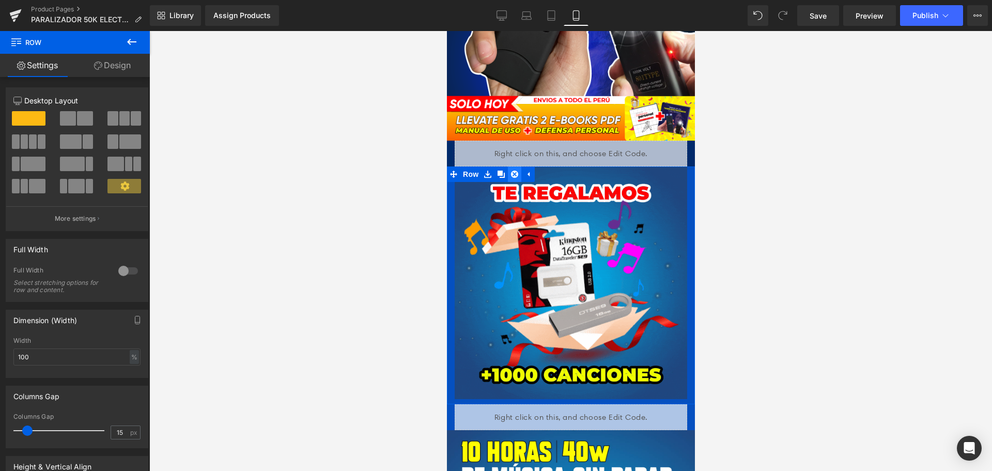
click at [512, 170] on icon at bounding box center [514, 174] width 7 height 8
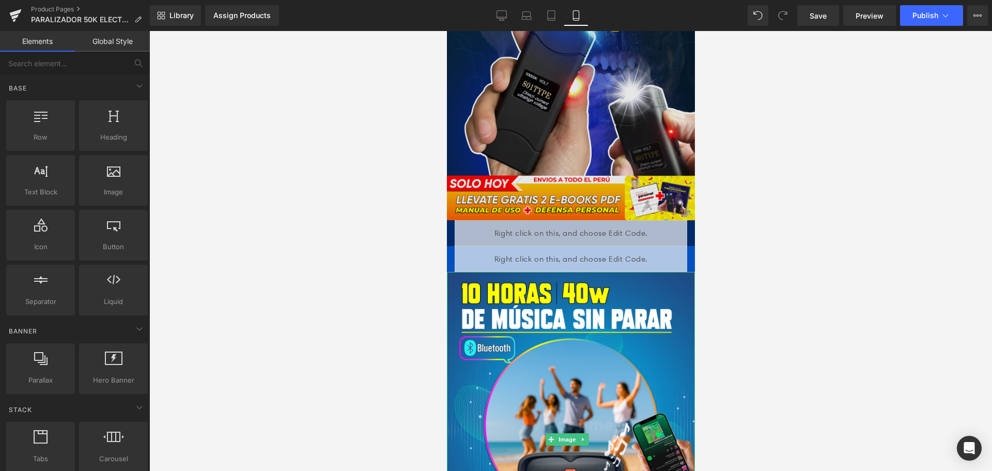
scroll to position [207, 0]
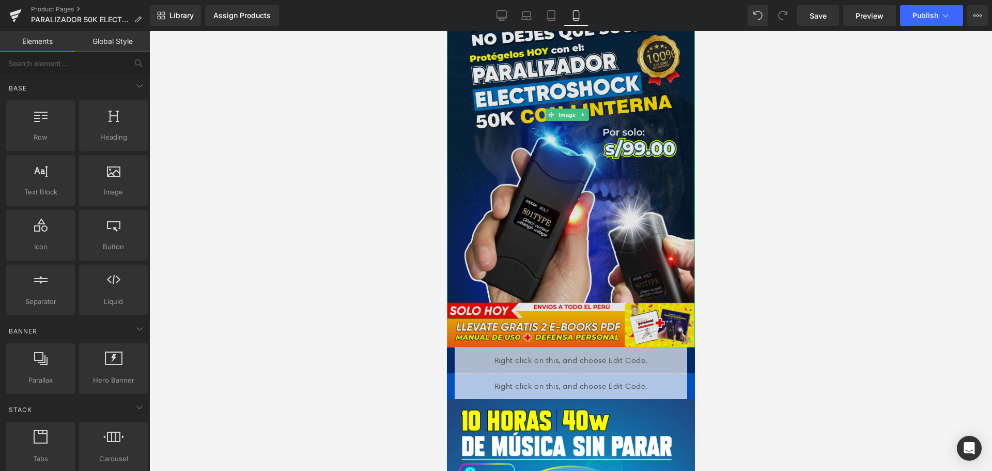
click at [568, 155] on img at bounding box center [571, 115] width 248 height 466
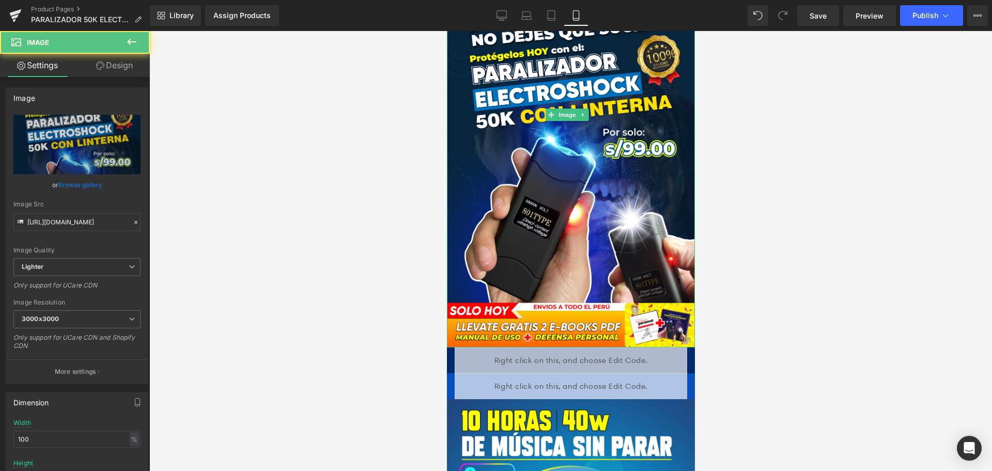
click at [584, 112] on icon at bounding box center [583, 115] width 6 height 6
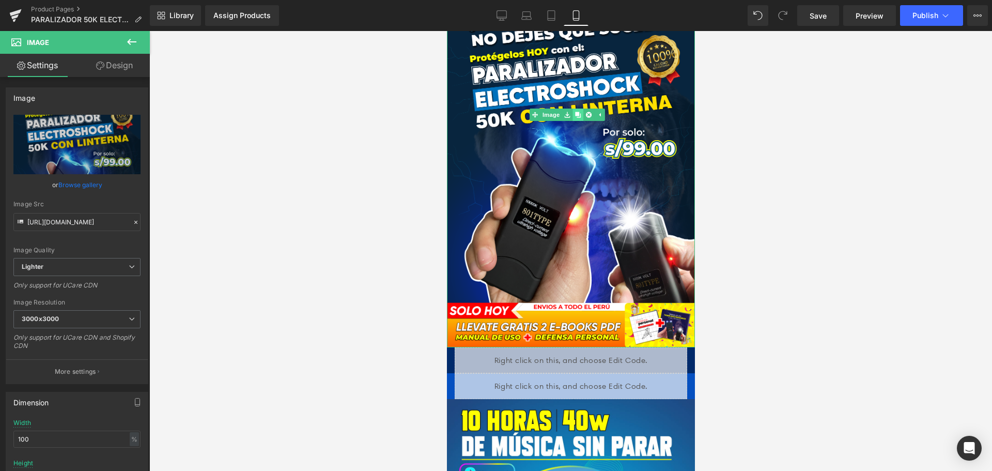
click at [577, 112] on icon at bounding box center [578, 115] width 6 height 6
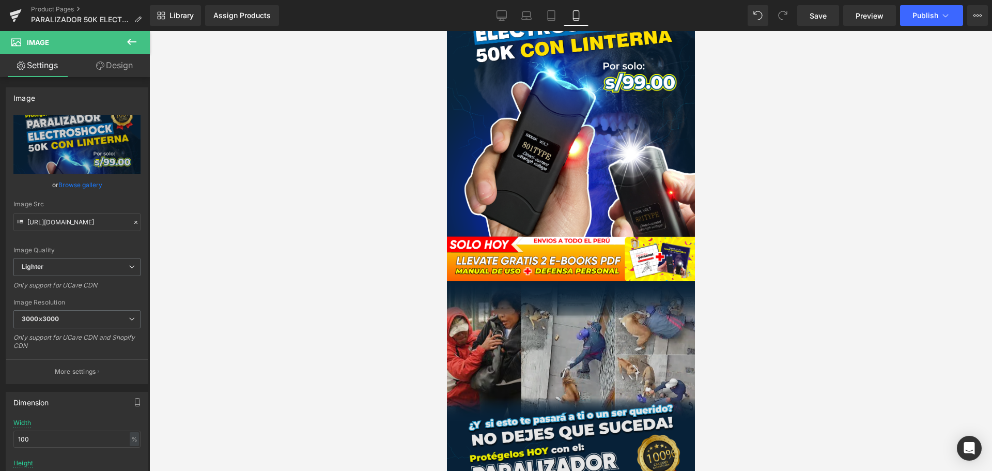
scroll to position [362, 0]
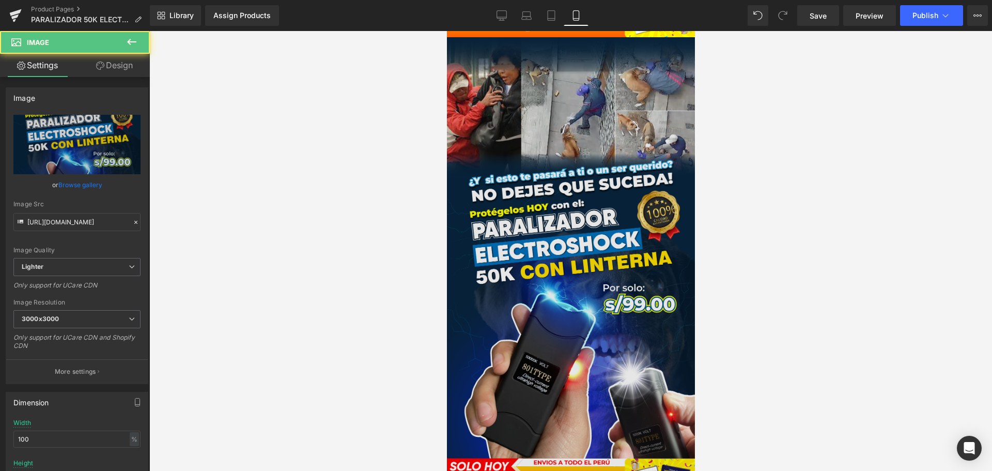
click at [512, 267] on img at bounding box center [571, 270] width 248 height 466
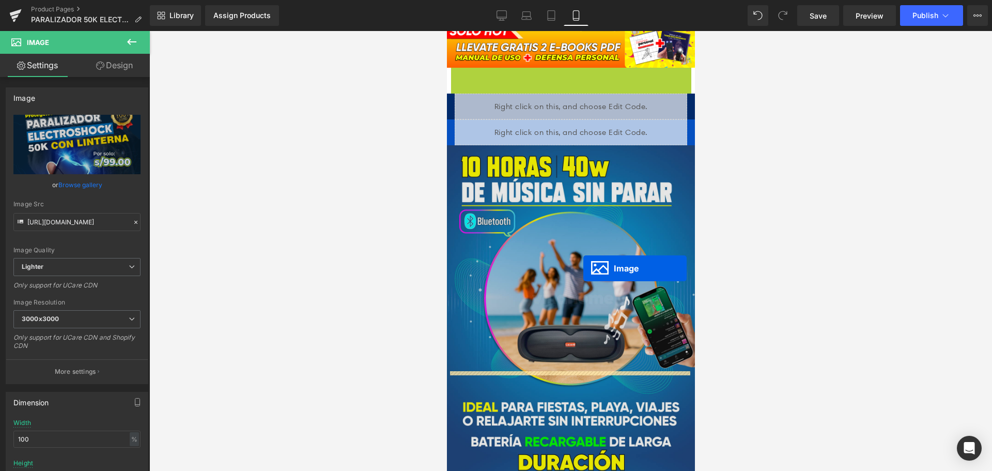
scroll to position [413, 0]
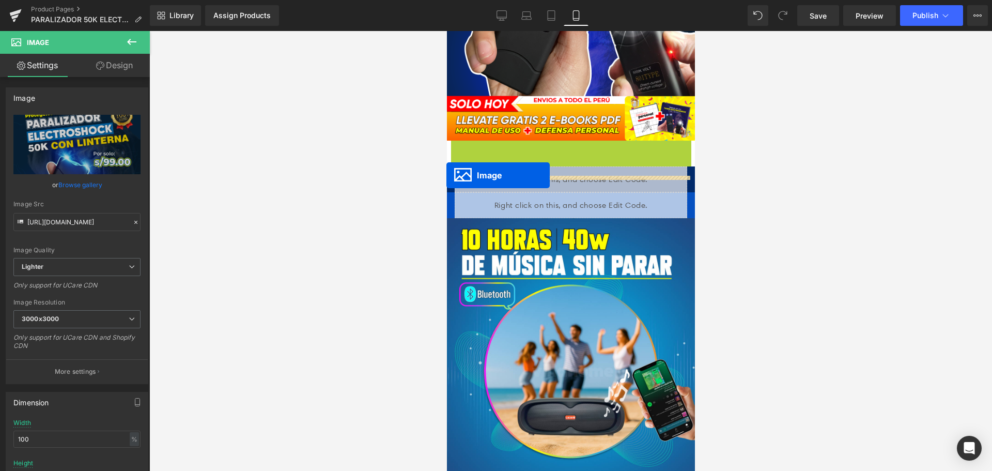
drag, startPoint x: 550, startPoint y: 295, endPoint x: 891, endPoint y: 205, distance: 352.4
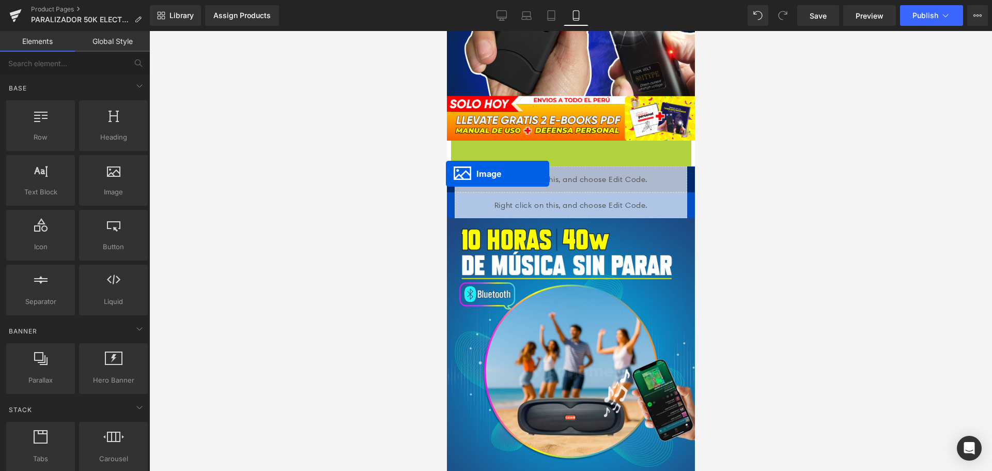
click at [446, 174] on div at bounding box center [570, 251] width 843 height 440
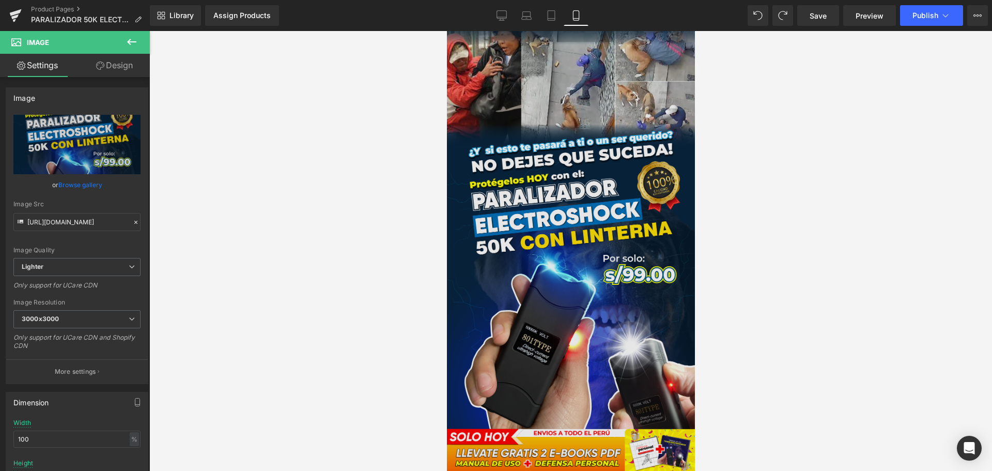
scroll to position [0, 0]
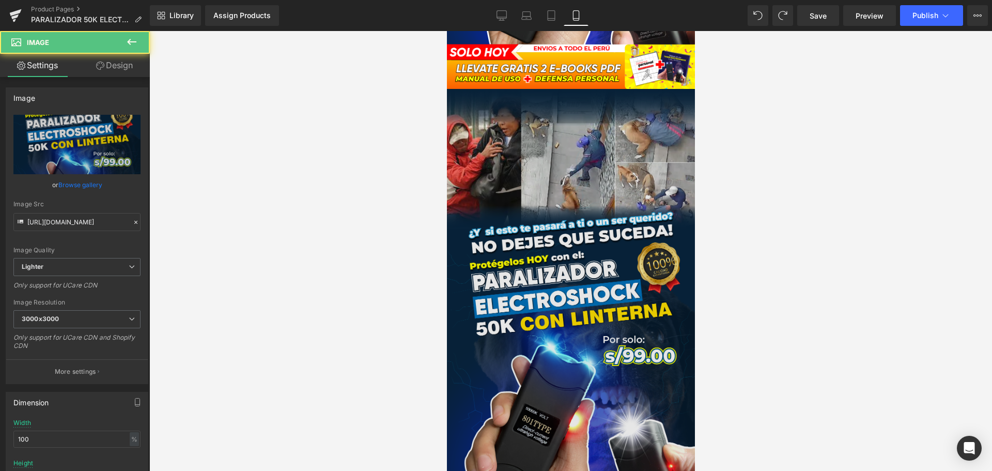
click at [562, 258] on img at bounding box center [571, 322] width 248 height 466
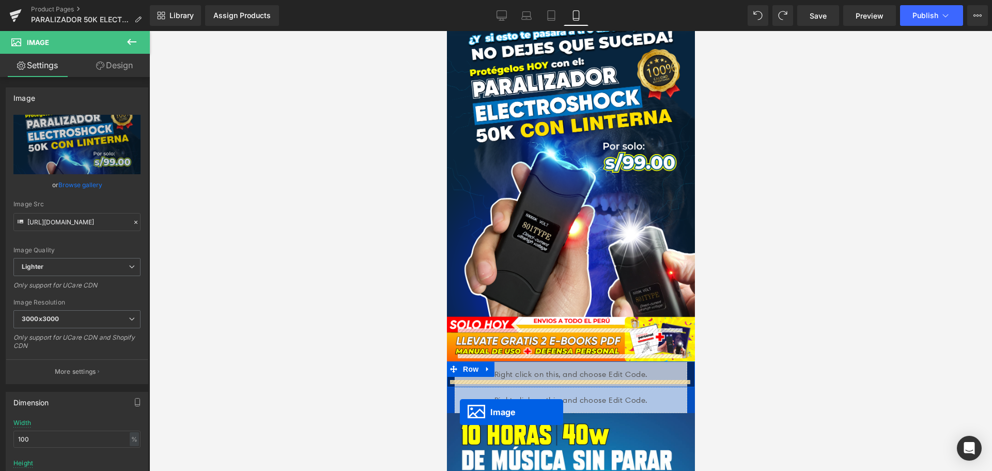
scroll to position [209, 0]
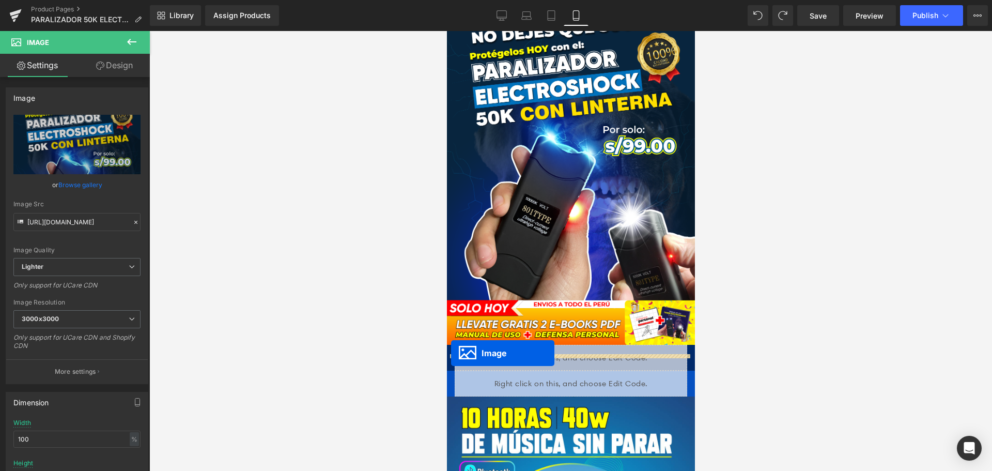
drag, startPoint x: 549, startPoint y: 191, endPoint x: 451, endPoint y: 353, distance: 189.5
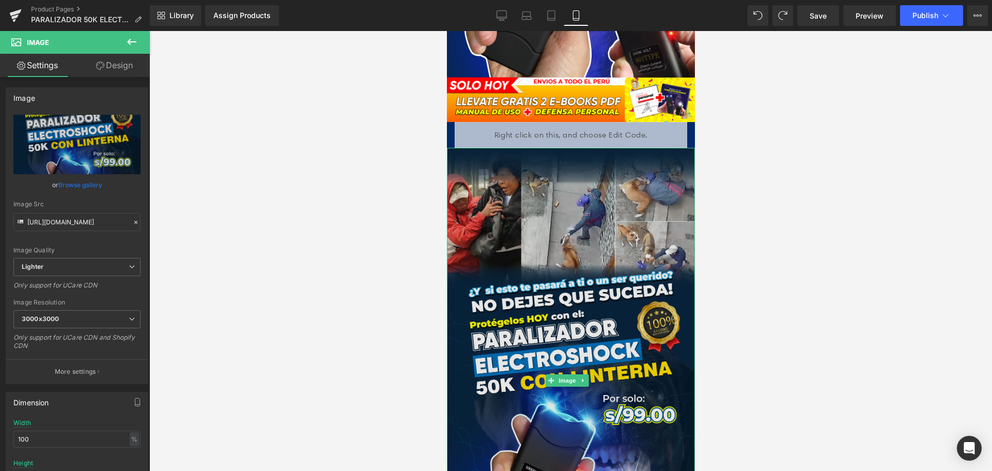
scroll to position [519, 0]
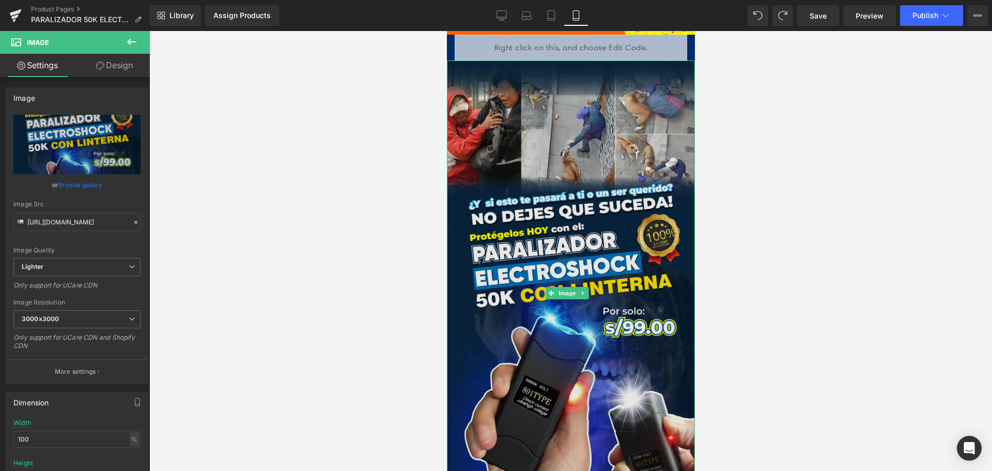
click at [584, 145] on img at bounding box center [571, 293] width 248 height 466
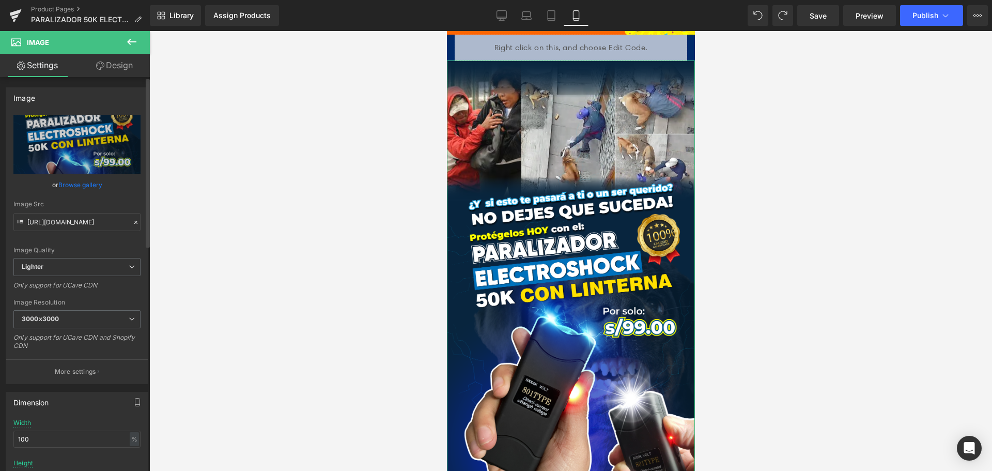
drag, startPoint x: 129, startPoint y: 223, endPoint x: 121, endPoint y: 227, distance: 8.3
click at [132, 223] on icon at bounding box center [135, 222] width 7 height 7
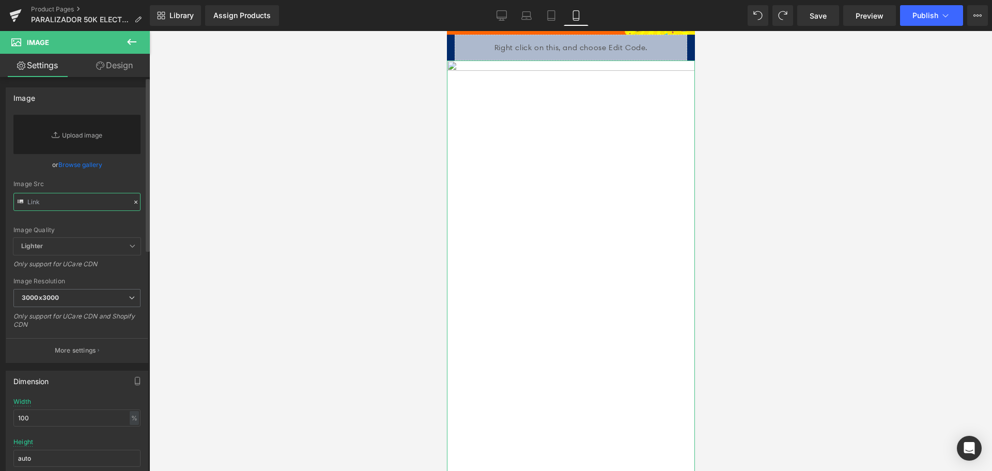
click at [98, 206] on input "text" at bounding box center [76, 202] width 127 height 18
paste input "[URL][DOMAIN_NAME]"
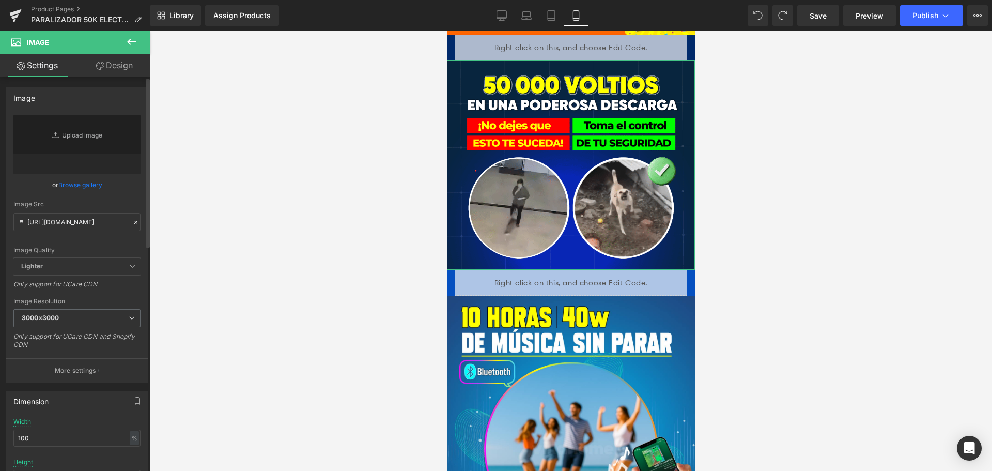
scroll to position [0, 0]
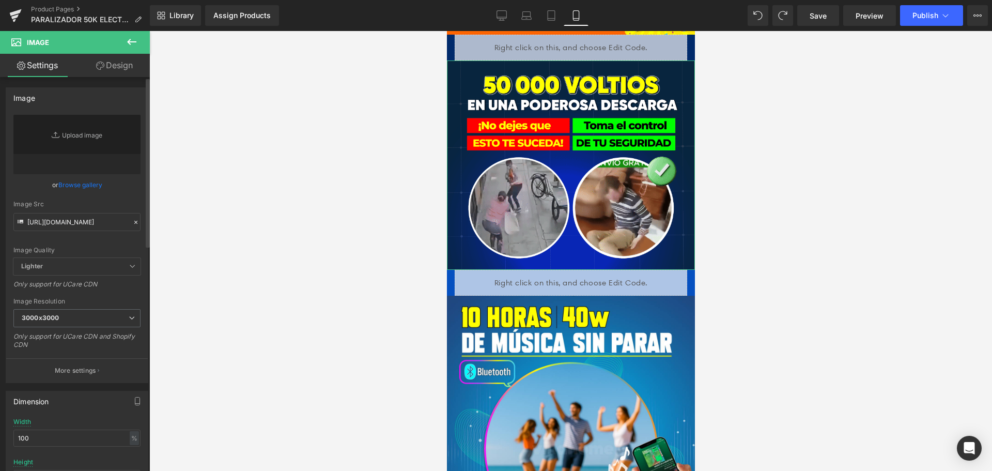
click at [122, 200] on div "Image Quality Lighter Lightest Lighter Lighter Lightest Only support for UCare …" at bounding box center [76, 186] width 127 height 143
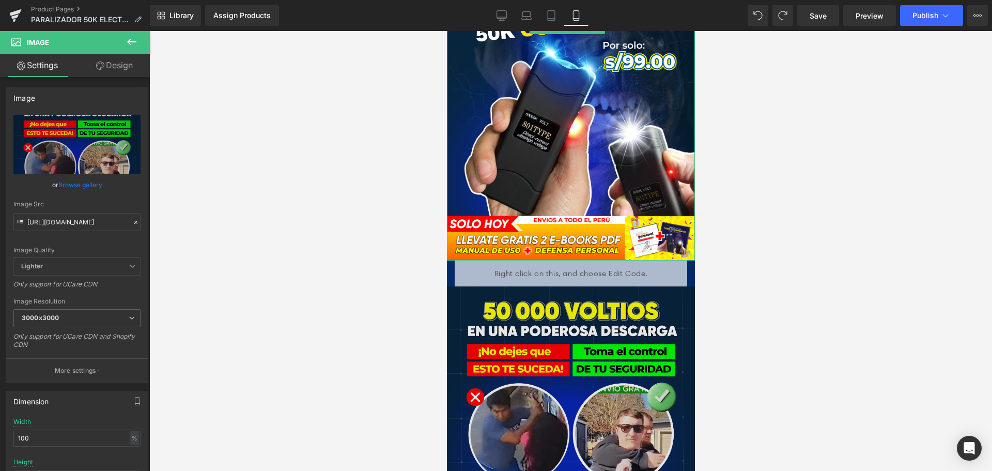
scroll to position [310, 0]
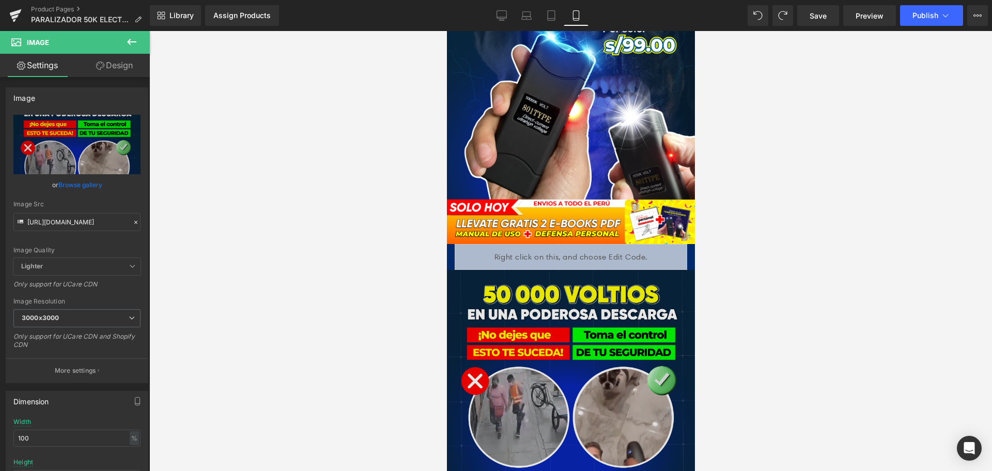
type input "[URL][DOMAIN_NAME]"
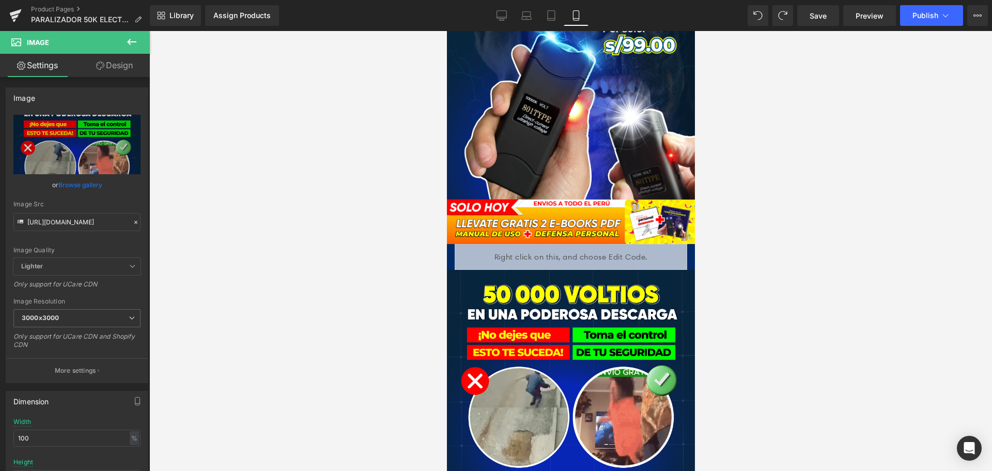
scroll to position [103, 0]
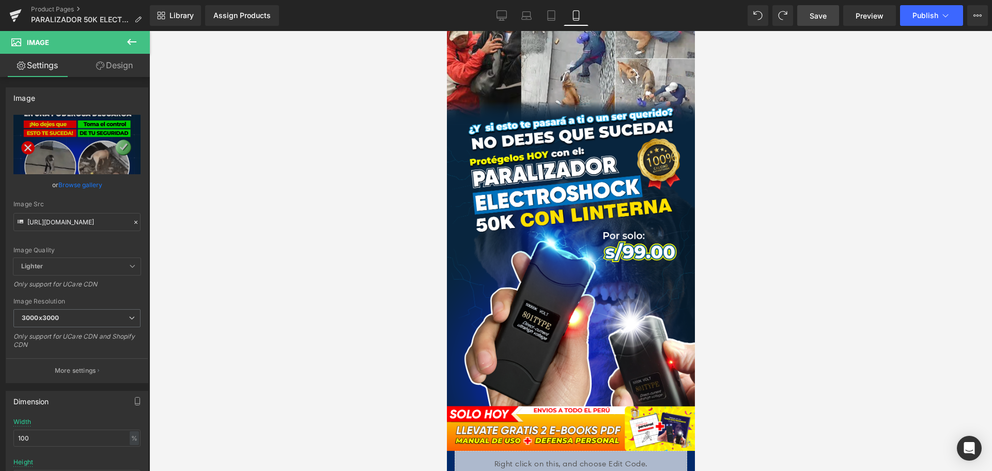
click at [821, 13] on span "Save" at bounding box center [818, 15] width 17 height 11
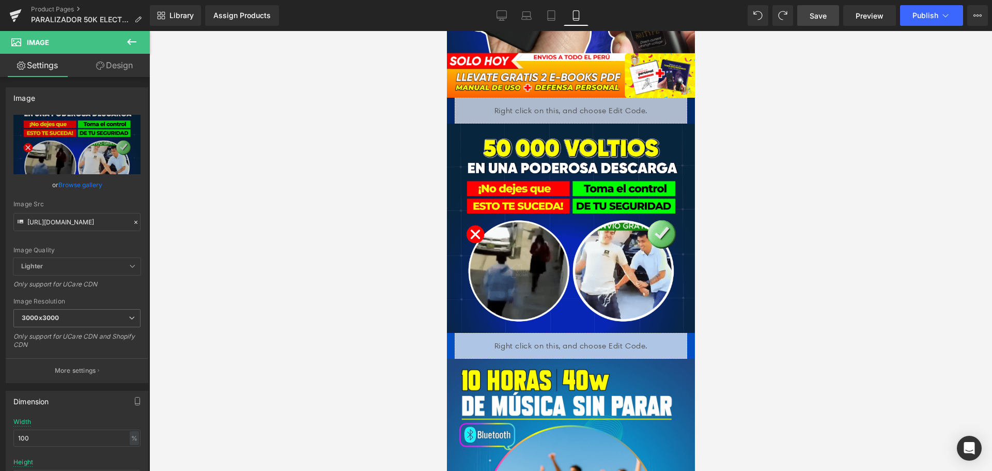
scroll to position [310, 0]
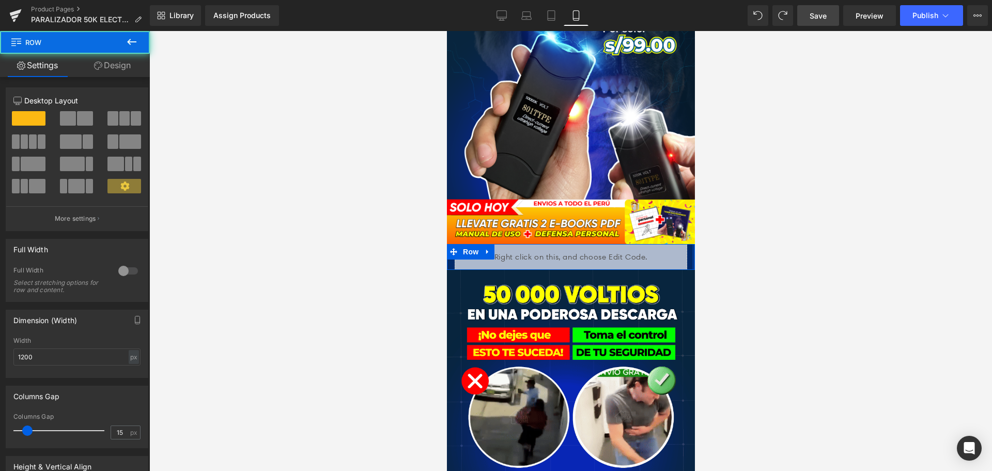
click at [692, 244] on div at bounding box center [693, 257] width 3 height 26
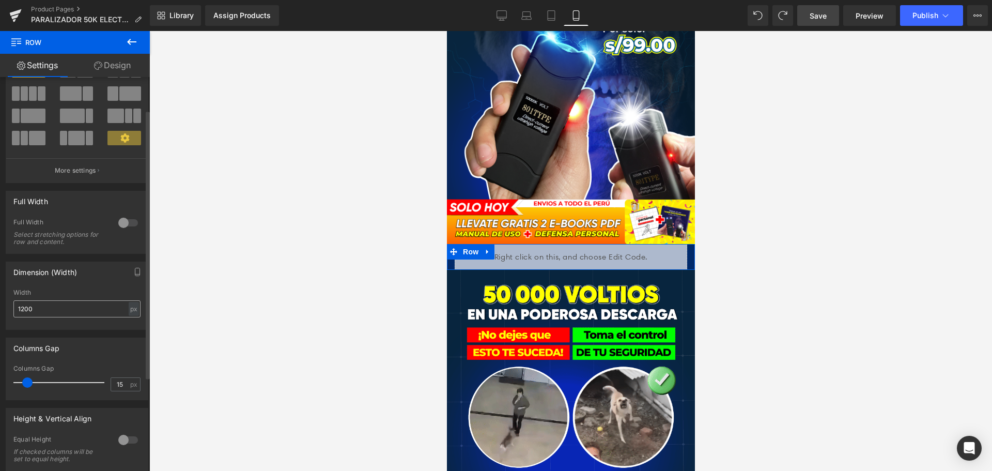
scroll to position [103, 0]
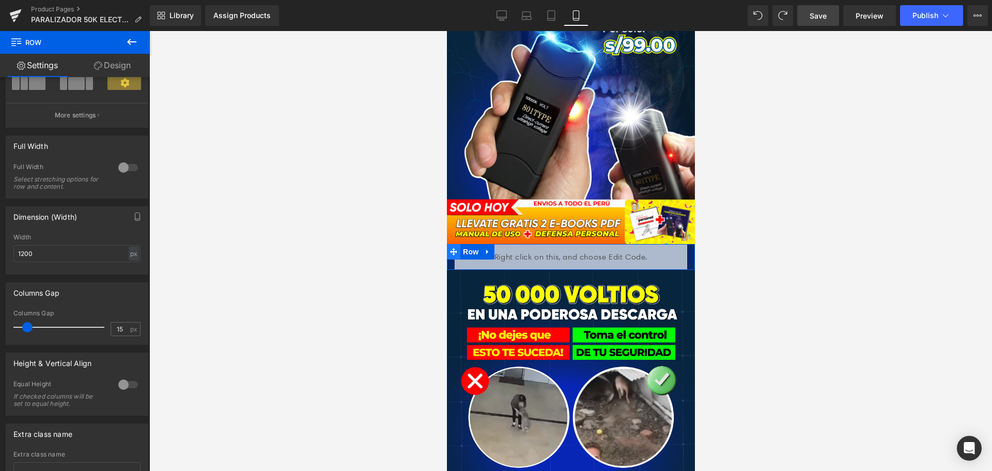
click at [449, 244] on span at bounding box center [453, 252] width 13 height 16
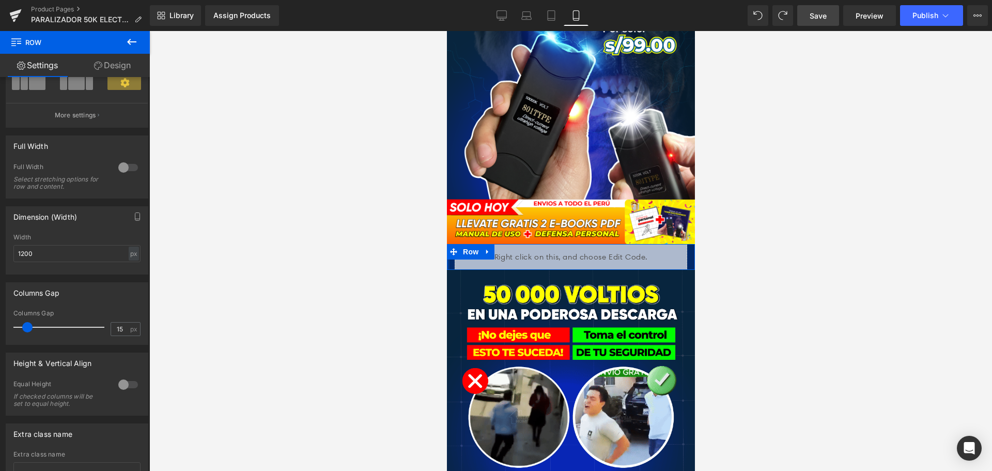
click at [448, 246] on div at bounding box center [448, 257] width 3 height 26
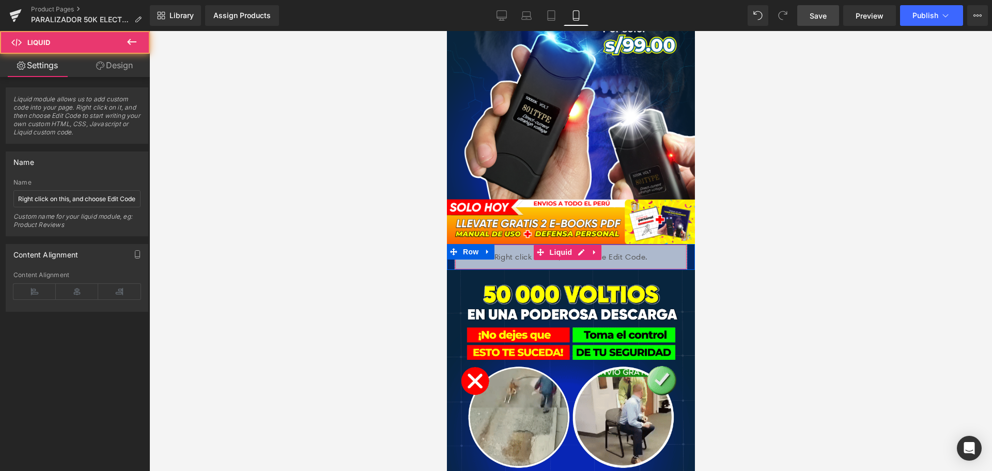
click at [456, 249] on div "Liquid" at bounding box center [570, 257] width 233 height 26
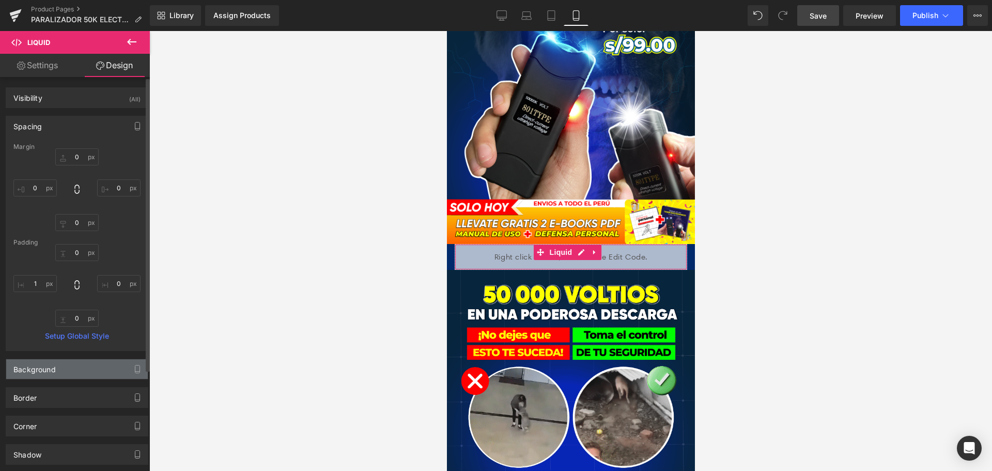
click at [54, 369] on div "Background" at bounding box center [34, 366] width 42 height 14
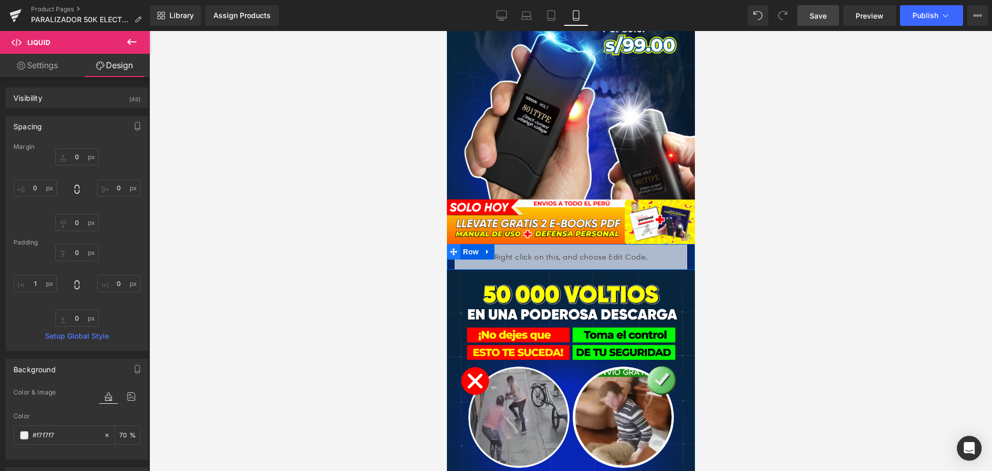
click at [447, 244] on span at bounding box center [453, 252] width 13 height 16
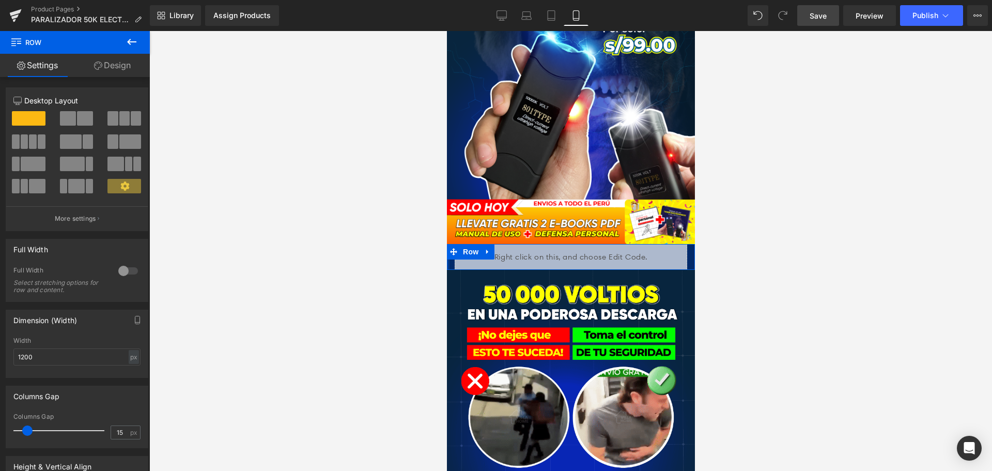
click at [447, 246] on div at bounding box center [448, 257] width 3 height 26
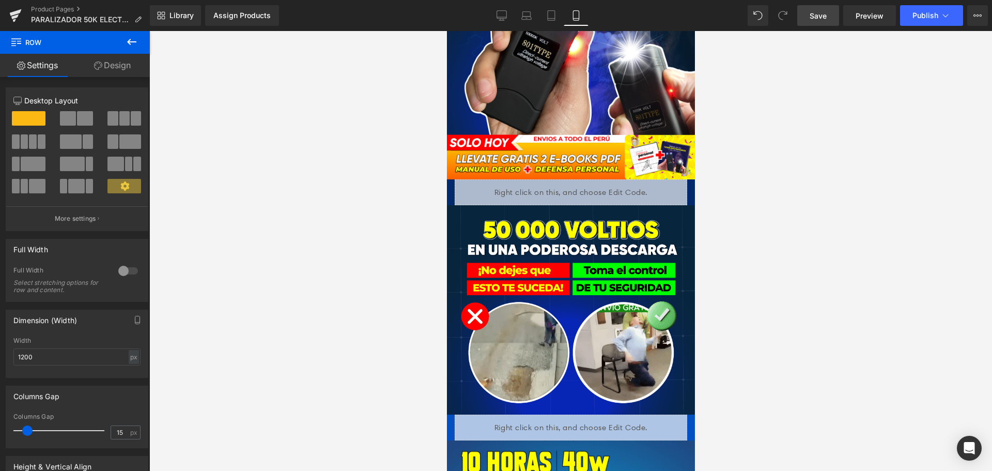
scroll to position [333, 0]
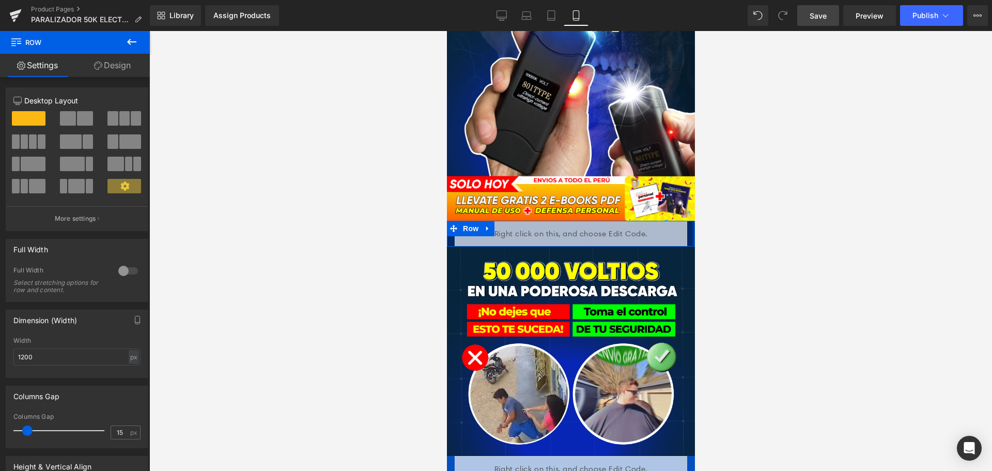
click at [692, 221] on div at bounding box center [693, 234] width 3 height 26
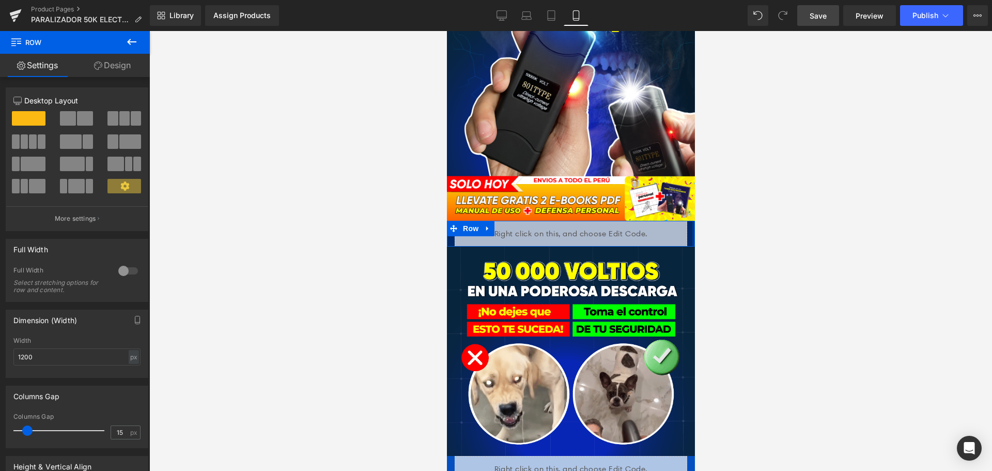
click at [692, 221] on div at bounding box center [693, 234] width 3 height 26
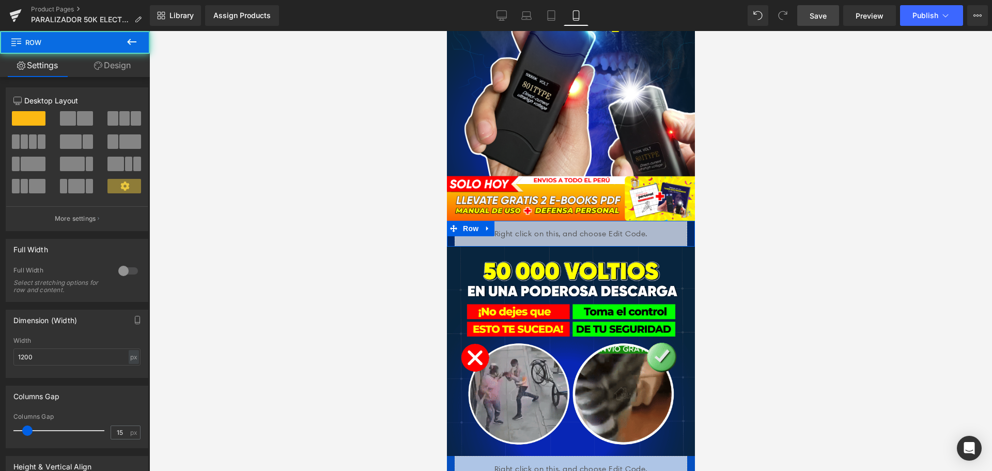
click at [682, 221] on div "Liquid" at bounding box center [571, 234] width 248 height 26
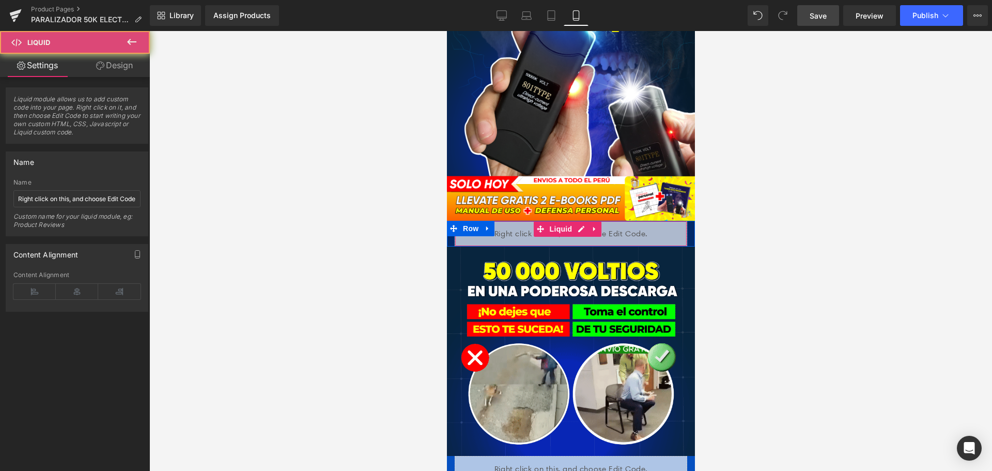
click at [684, 221] on div at bounding box center [685, 233] width 3 height 25
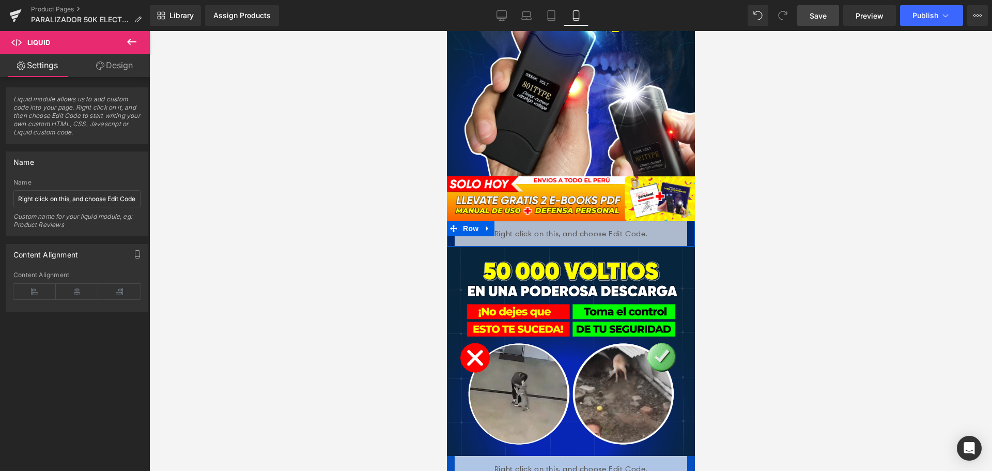
click at [682, 221] on div "Liquid" at bounding box center [571, 234] width 248 height 26
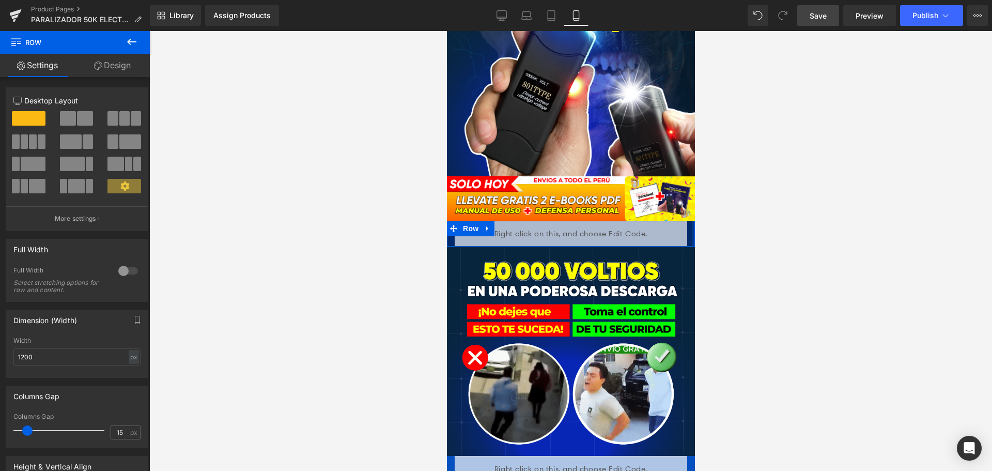
click at [692, 221] on div at bounding box center [693, 234] width 3 height 26
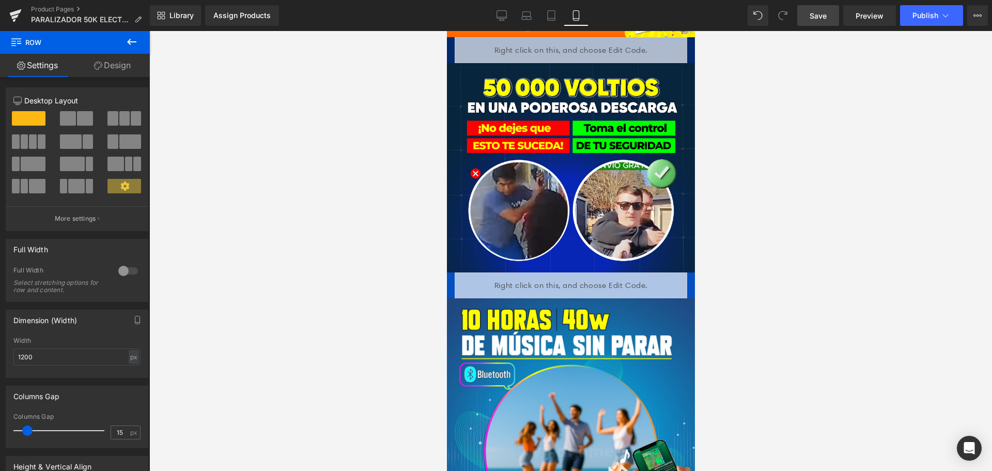
scroll to position [511, 0]
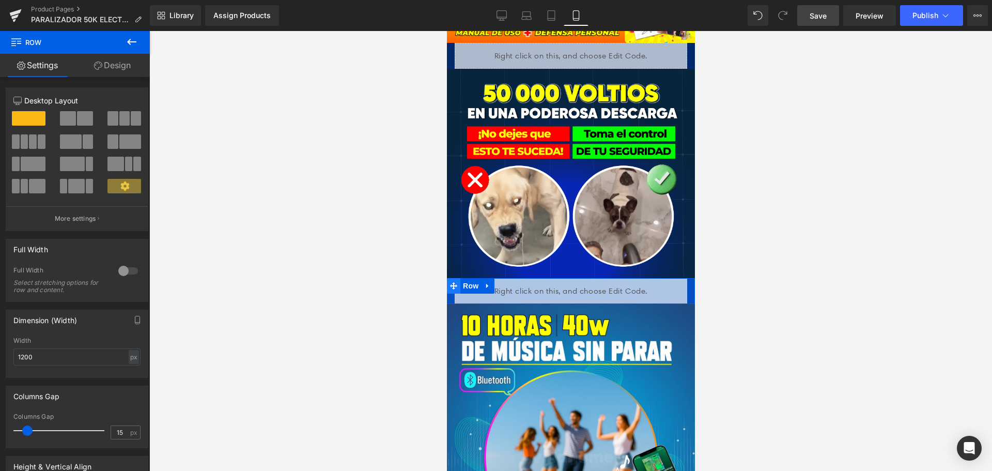
click at [447, 278] on span at bounding box center [453, 286] width 13 height 16
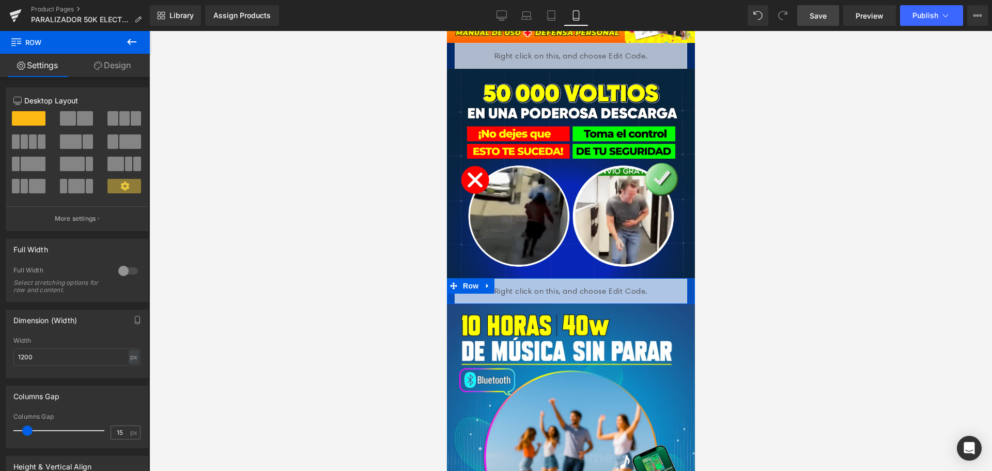
click at [449, 278] on div at bounding box center [448, 291] width 3 height 26
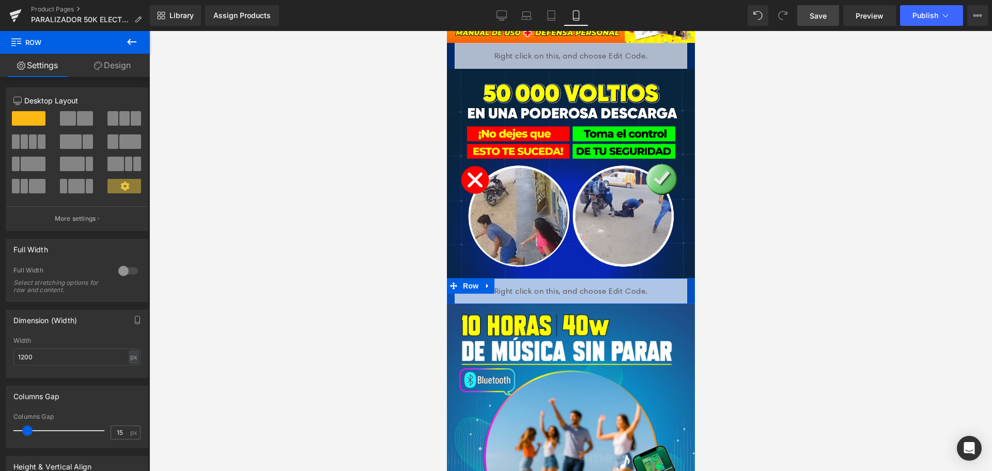
click at [682, 278] on div "Liquid" at bounding box center [571, 291] width 248 height 26
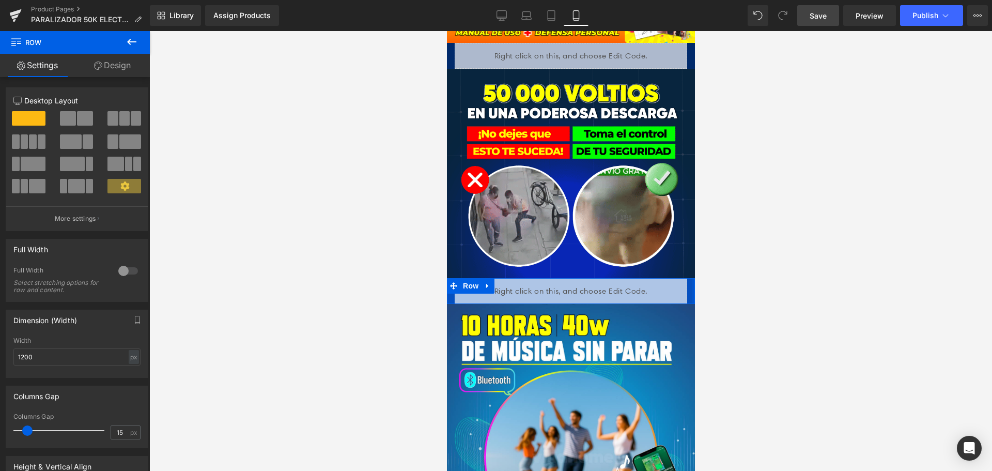
click at [686, 278] on div "Liquid Row" at bounding box center [571, 291] width 248 height 26
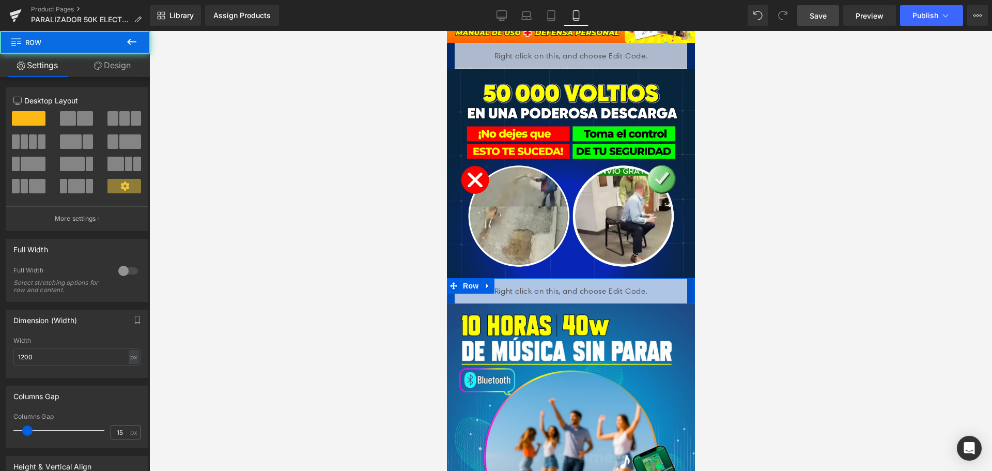
click at [692, 278] on div at bounding box center [693, 291] width 3 height 26
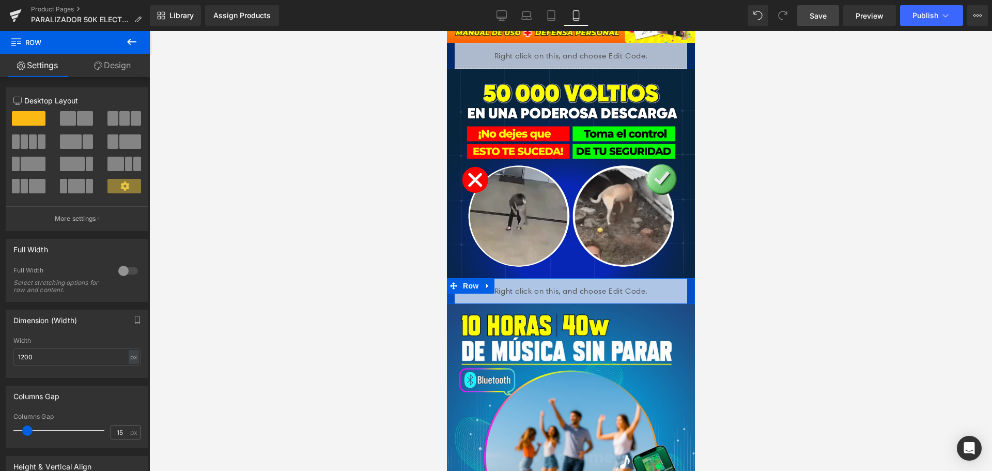
click at [685, 278] on div "Liquid Row" at bounding box center [571, 291] width 248 height 26
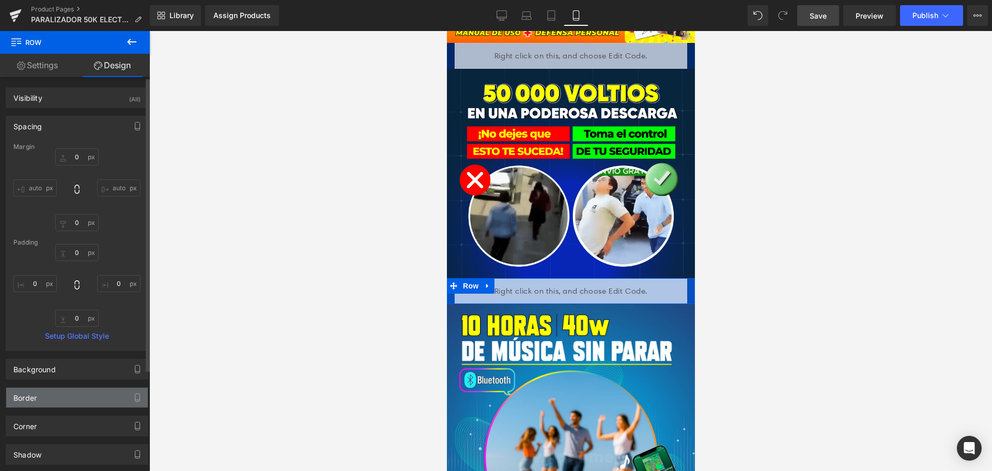
click at [35, 395] on div "Border" at bounding box center [24, 395] width 23 height 14
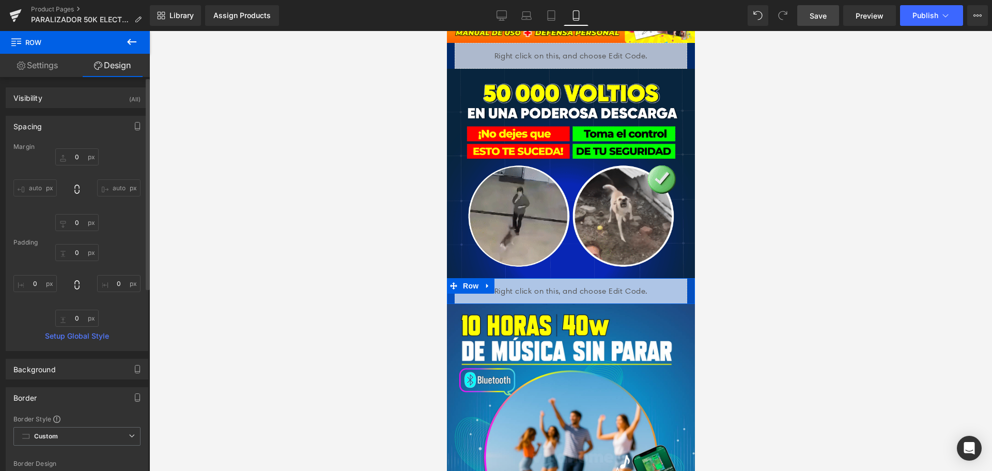
scroll to position [155, 0]
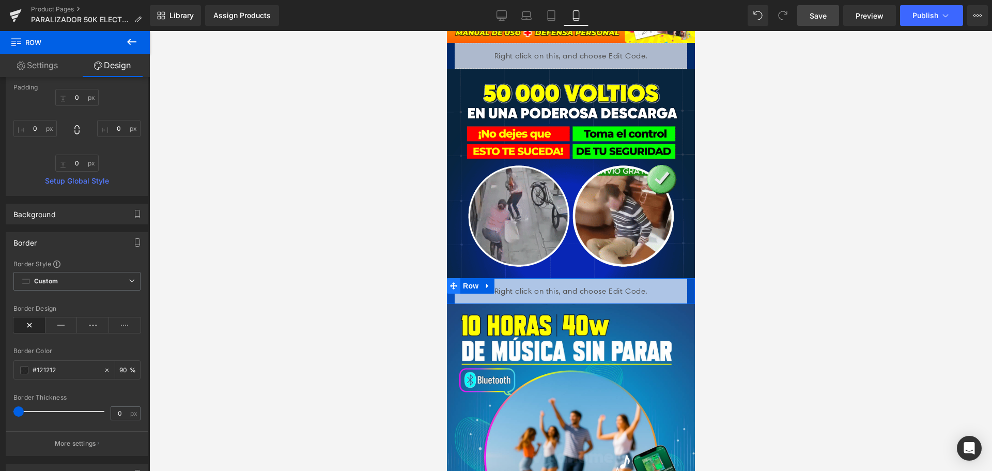
click at [448, 278] on span at bounding box center [453, 286] width 13 height 16
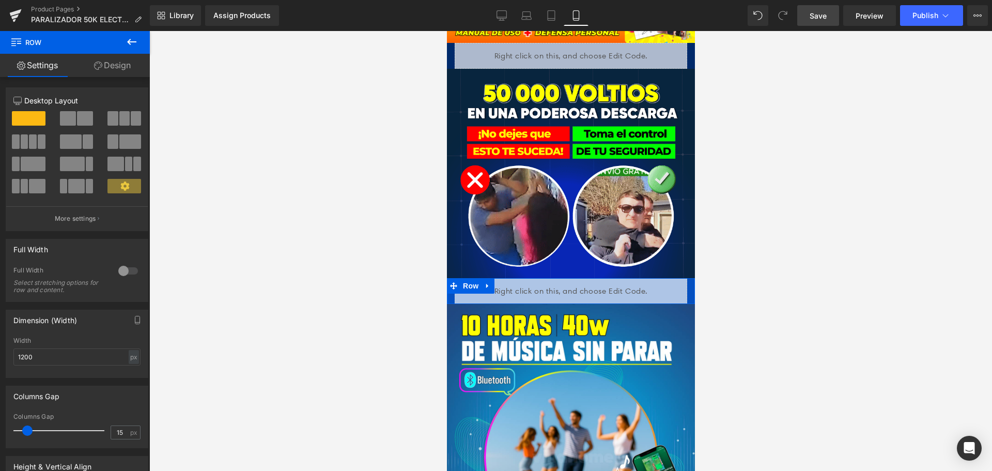
click at [448, 278] on div at bounding box center [448, 291] width 3 height 26
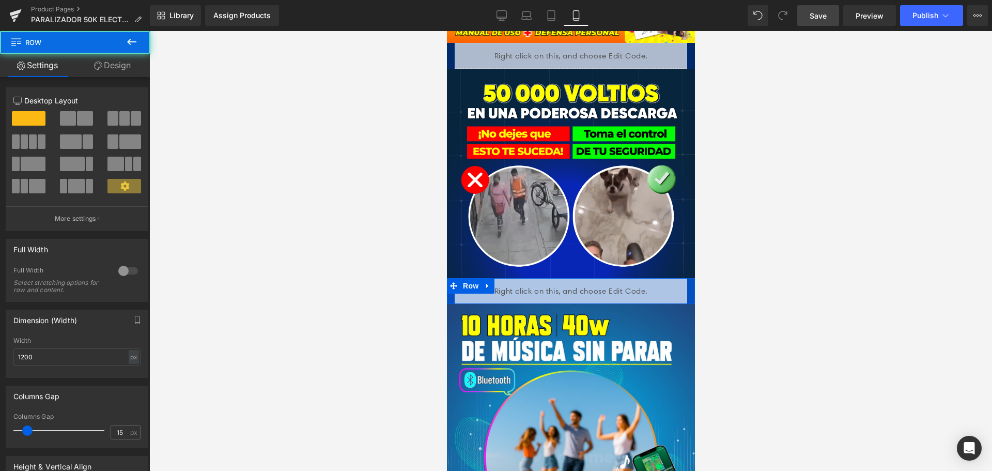
click at [451, 278] on div "Liquid" at bounding box center [571, 291] width 248 height 26
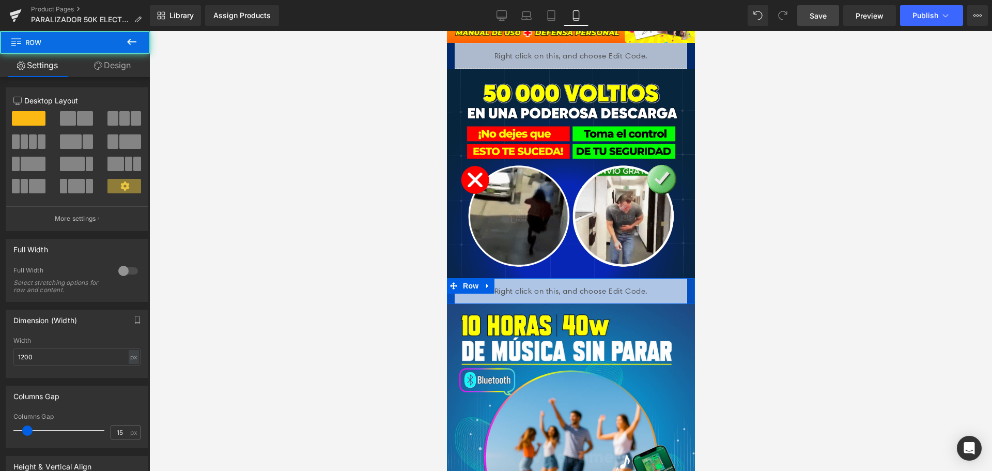
click at [682, 278] on div "Liquid" at bounding box center [571, 291] width 248 height 26
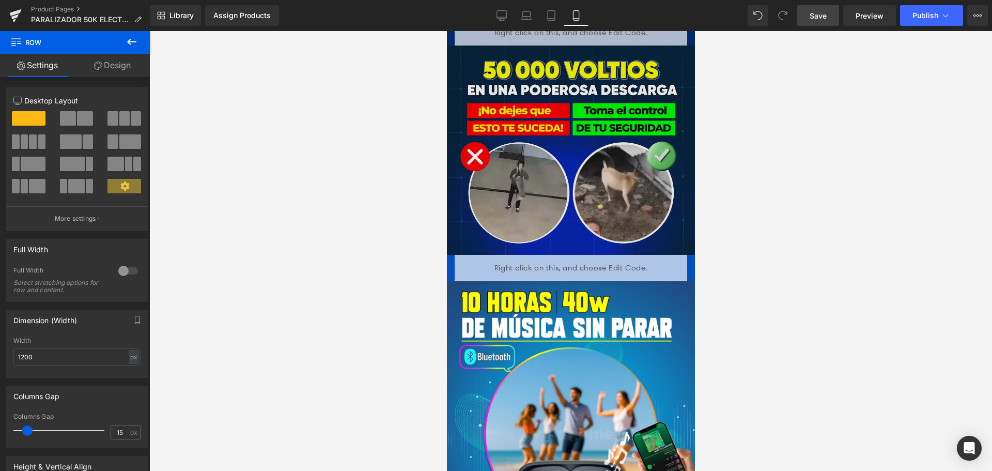
scroll to position [534, 0]
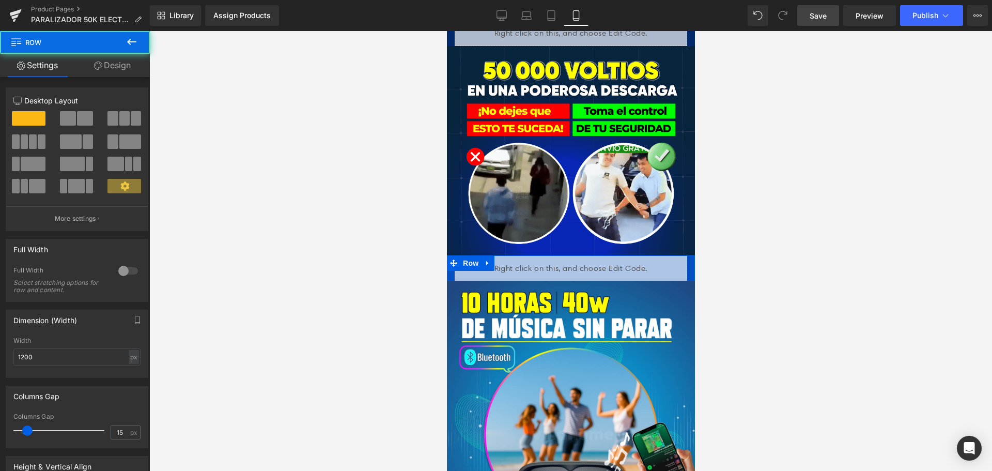
click at [685, 255] on div "Liquid" at bounding box center [571, 268] width 248 height 26
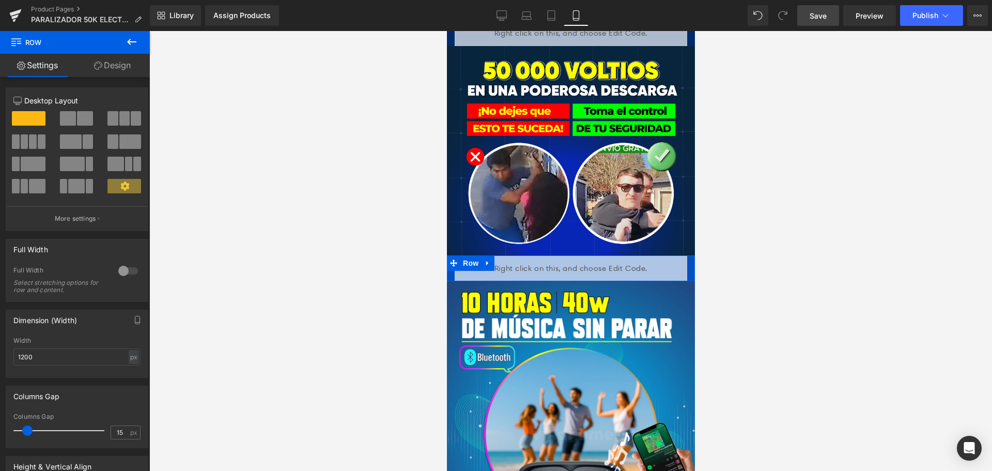
click at [486, 261] on icon at bounding box center [487, 263] width 2 height 5
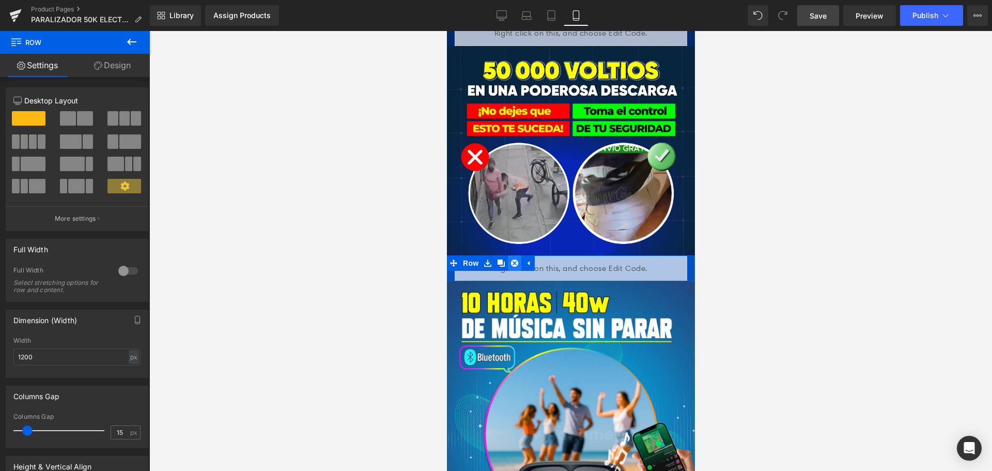
click at [511, 259] on icon at bounding box center [514, 263] width 7 height 8
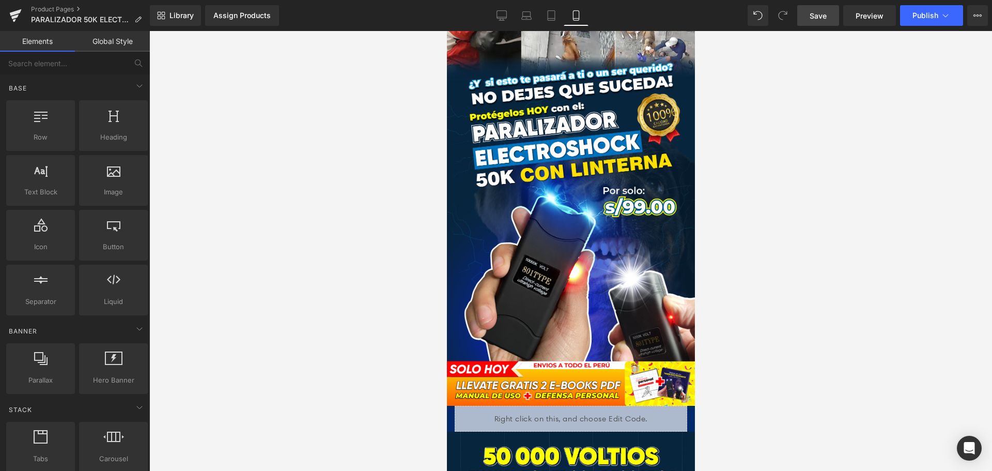
scroll to position [275, 0]
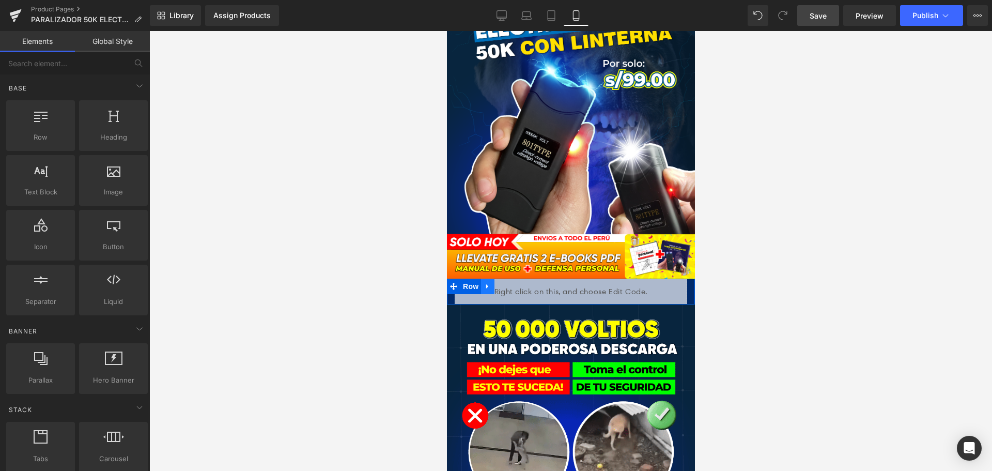
click at [481, 279] on link at bounding box center [487, 287] width 13 height 16
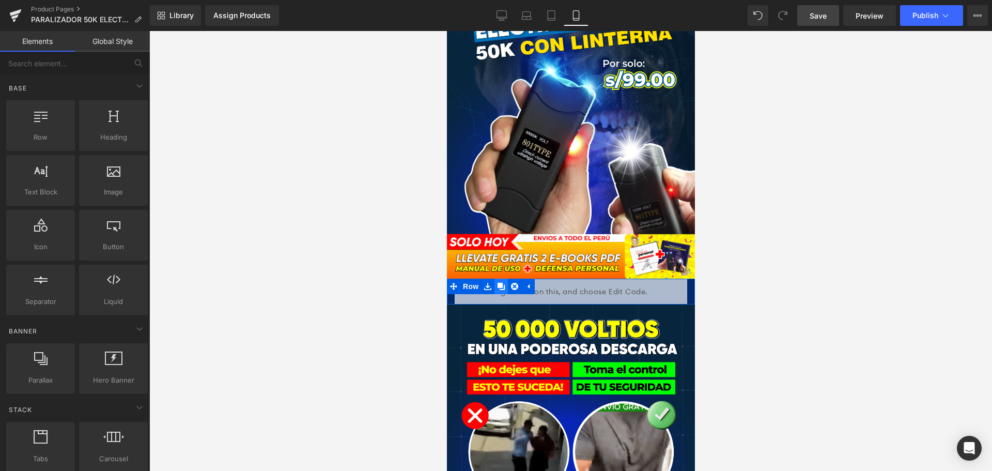
click at [495, 279] on link at bounding box center [500, 287] width 13 height 16
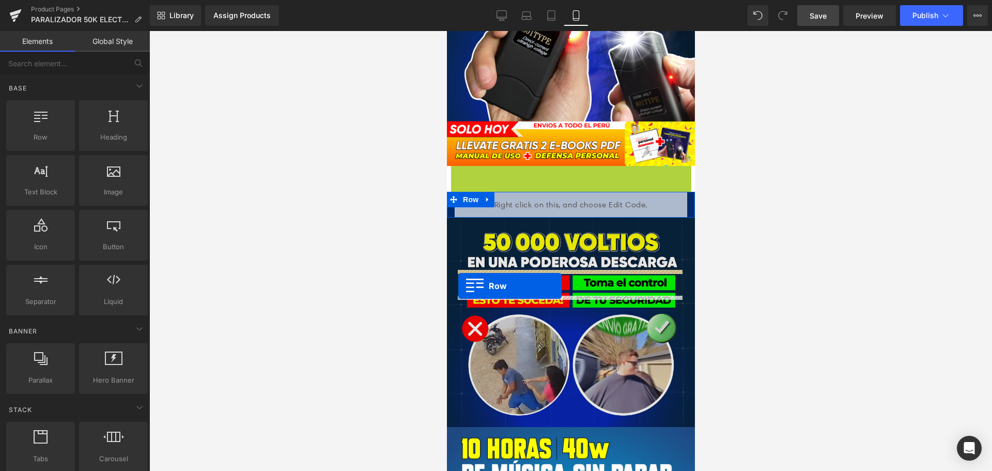
scroll to position [586, 0]
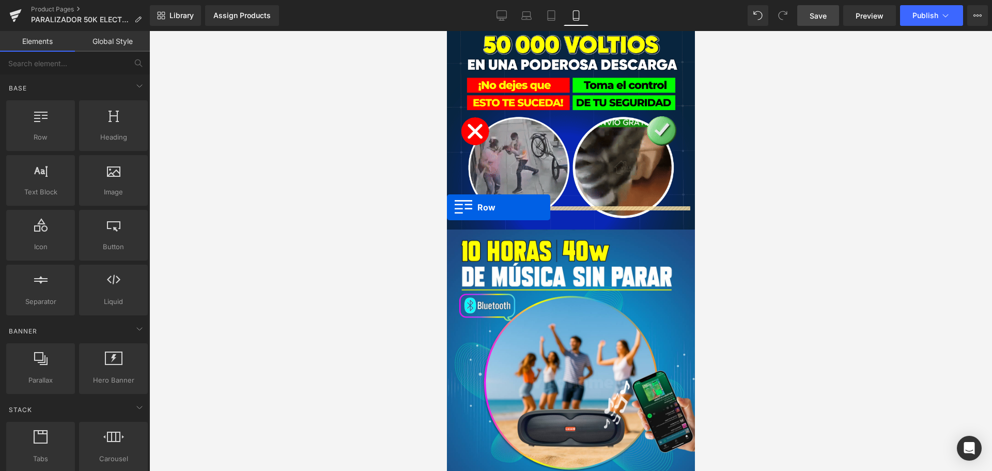
drag, startPoint x: 450, startPoint y: 269, endPoint x: 440, endPoint y: 203, distance: 67.0
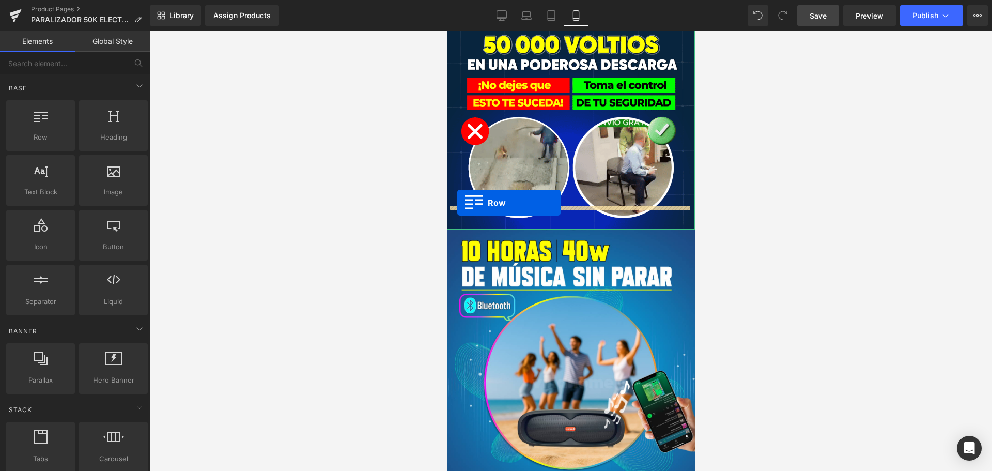
click at [457, 203] on img at bounding box center [571, 124] width 248 height 209
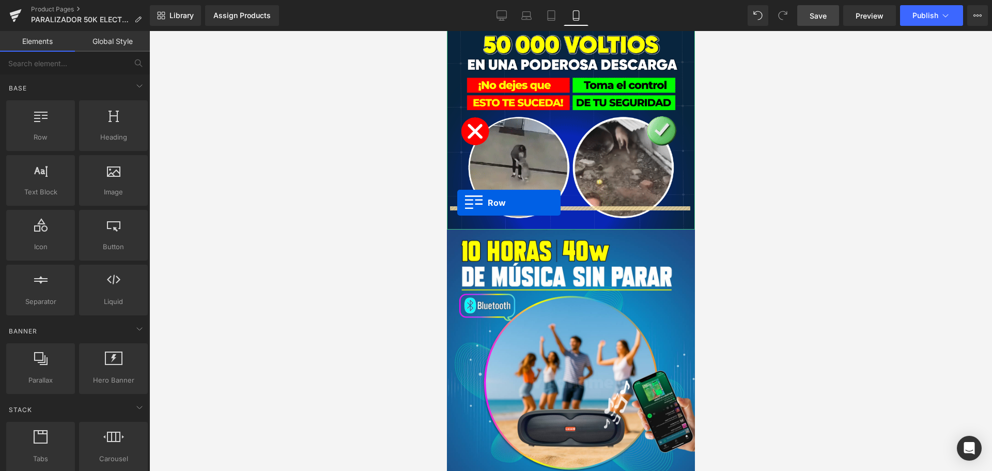
scroll to position [560, 0]
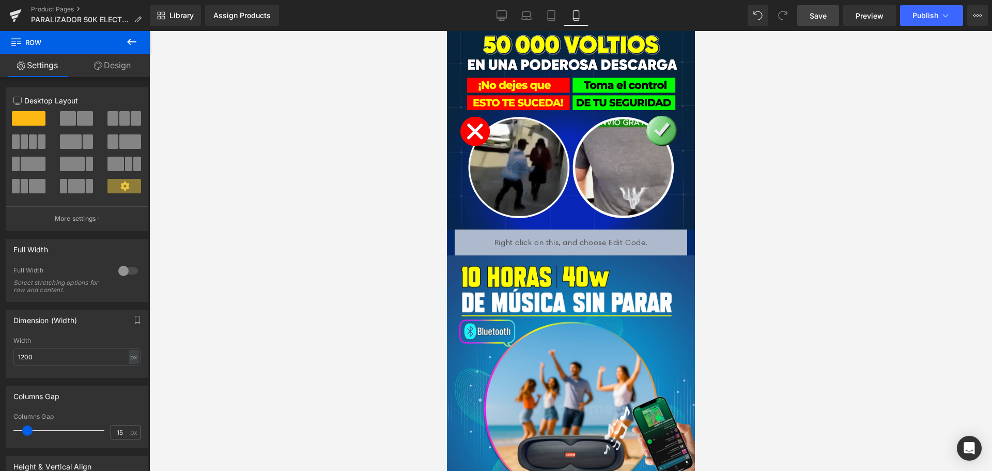
click at [810, 11] on link "Save" at bounding box center [819, 15] width 42 height 21
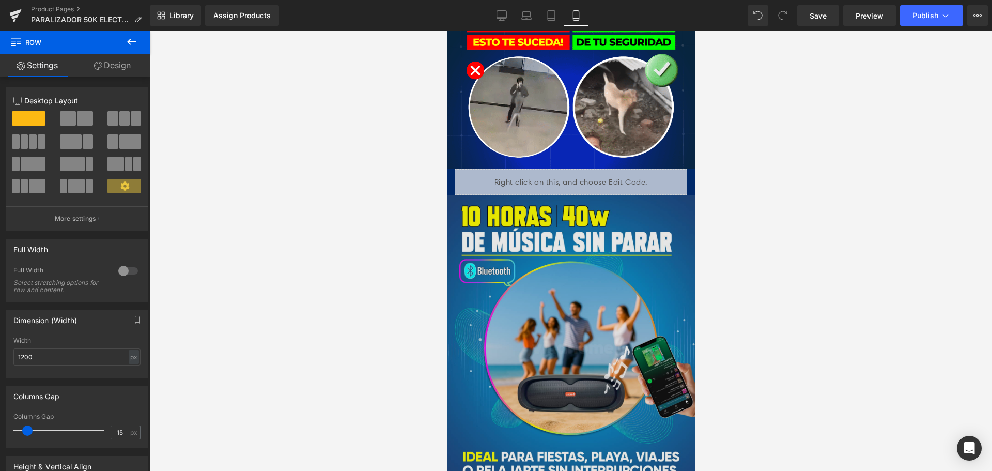
scroll to position [465, 0]
